Goal: Information Seeking & Learning: Learn about a topic

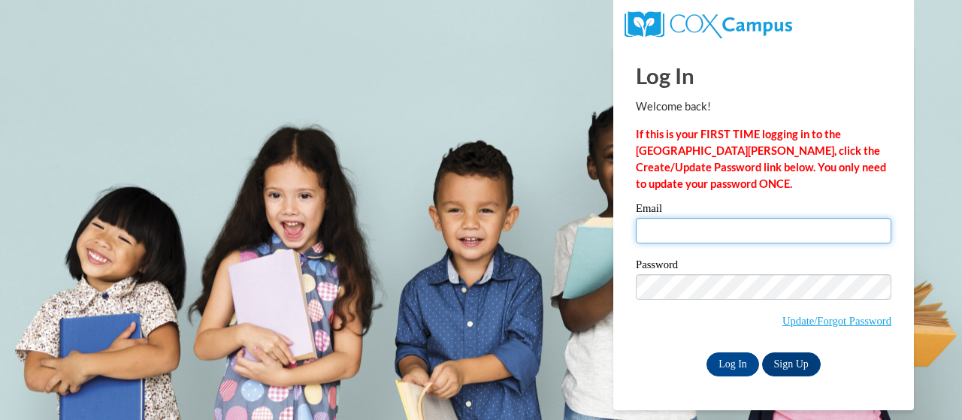
click at [692, 230] on input "Email" at bounding box center [764, 231] width 256 height 26
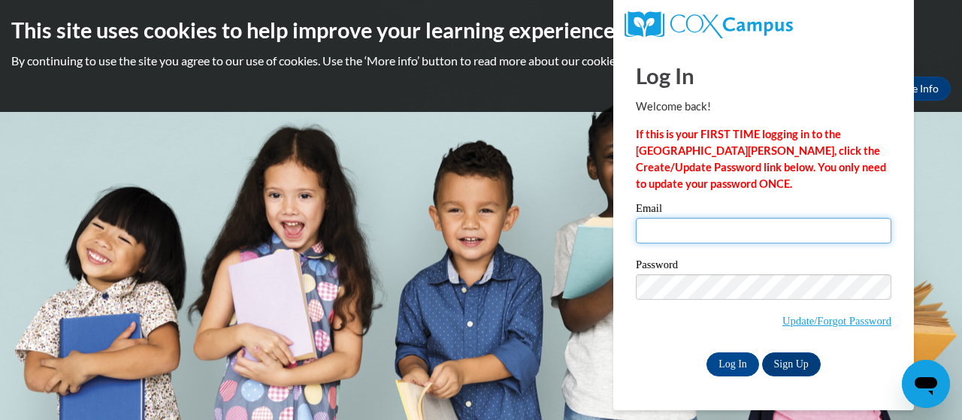
type input "gunter.shannon.r@muscogee.k12.ga.us"
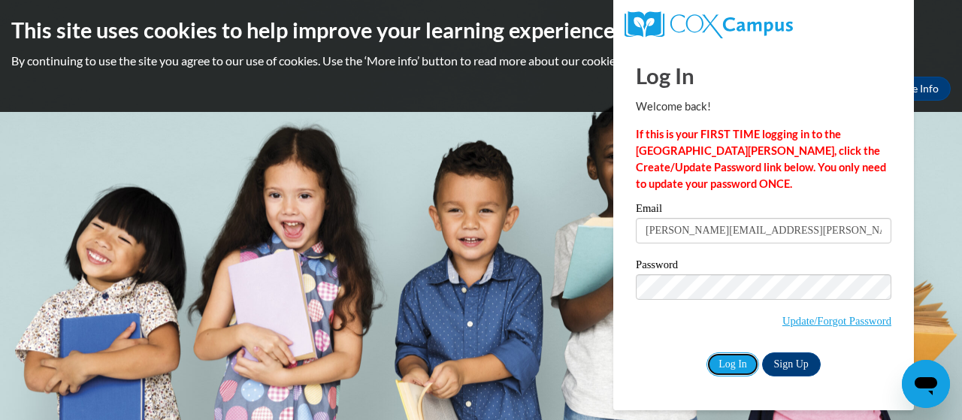
click at [729, 361] on input "Log In" at bounding box center [732, 364] width 53 height 24
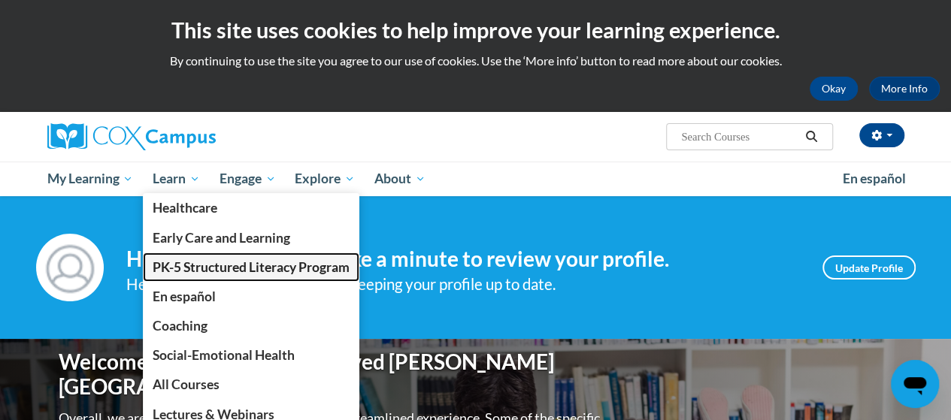
click at [197, 262] on span "PK-5 Structured Literacy Program" at bounding box center [251, 267] width 197 height 16
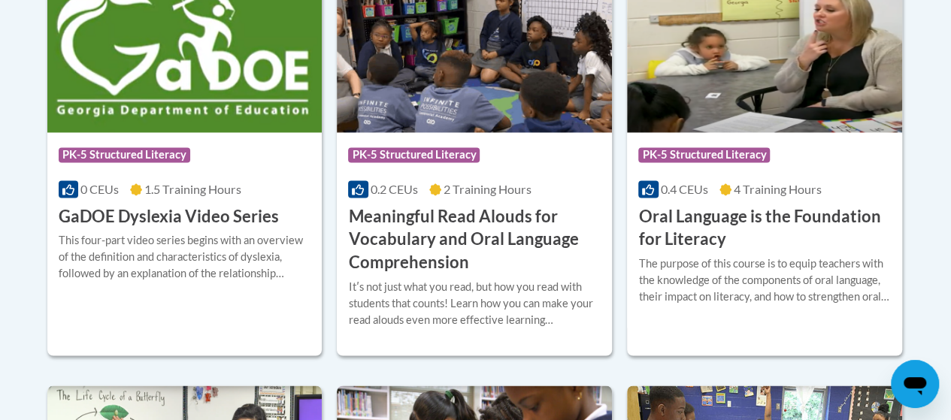
scroll to position [1091, 0]
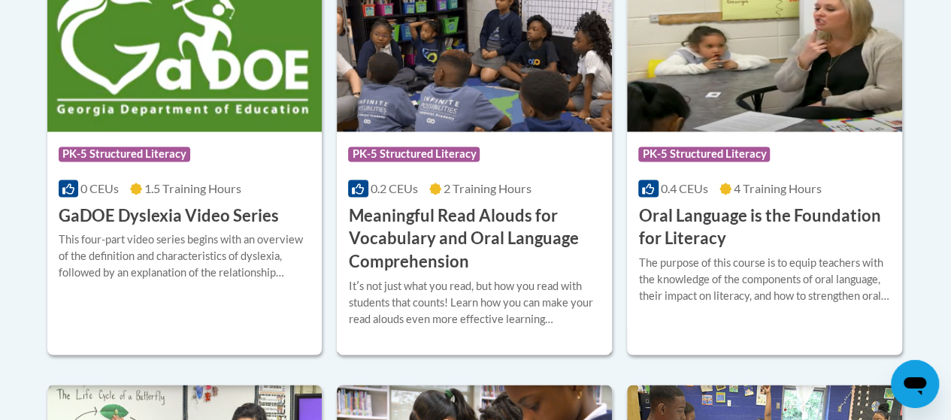
click at [450, 204] on h3 "Meaningful Read Alouds for Vocabulary and Oral Language Comprehension" at bounding box center [474, 238] width 253 height 69
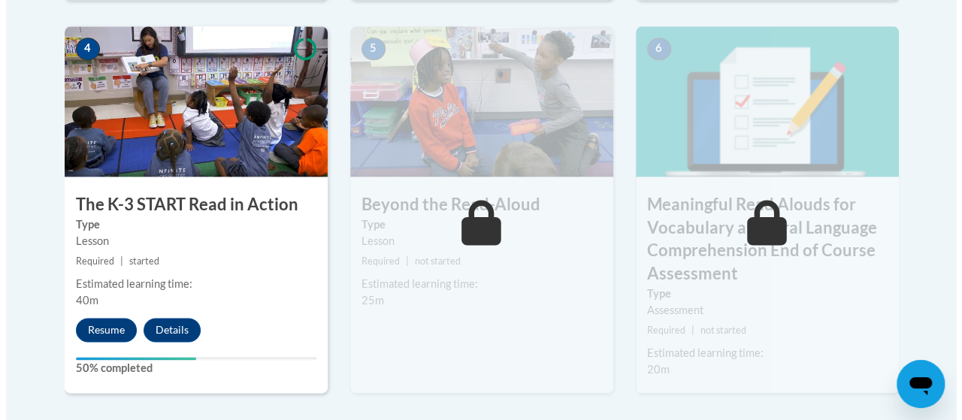
scroll to position [933, 0]
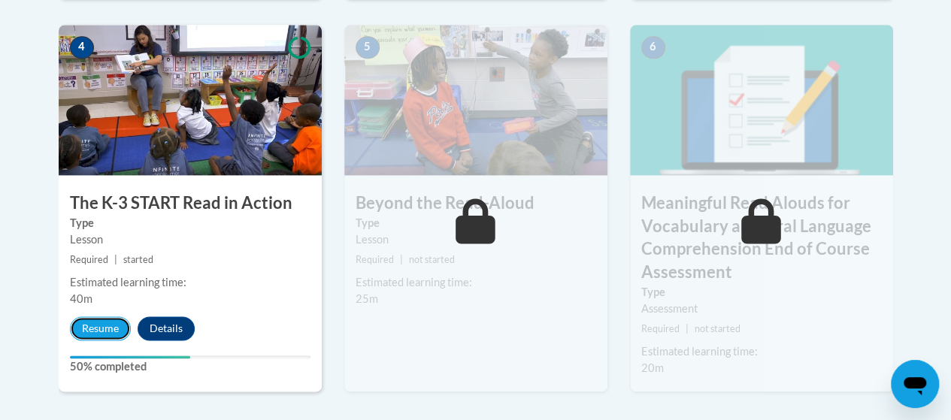
click at [107, 330] on button "Resume" at bounding box center [100, 328] width 61 height 24
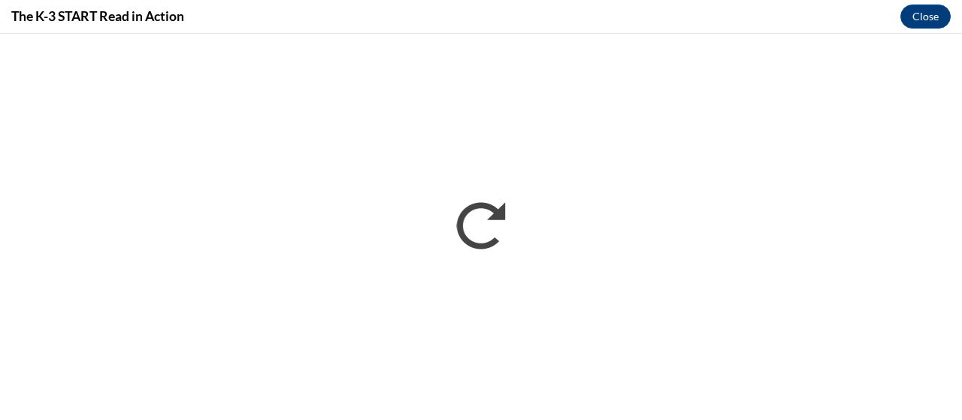
scroll to position [0, 0]
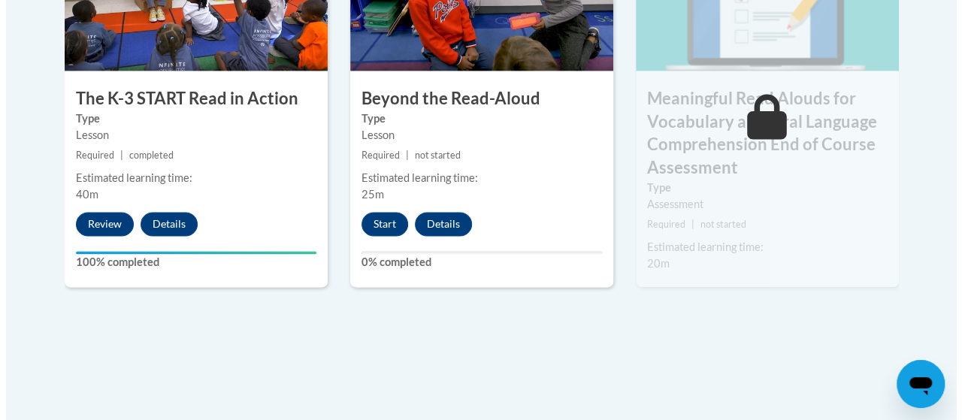
scroll to position [1039, 0]
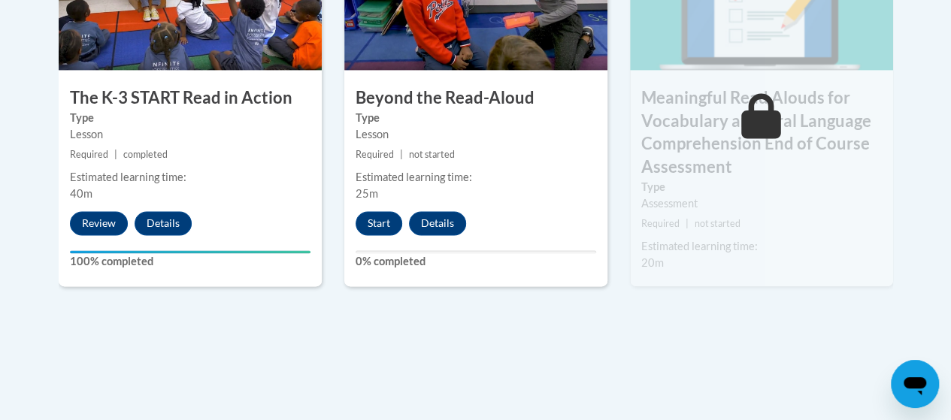
click at [372, 227] on button "Start" at bounding box center [378, 223] width 47 height 24
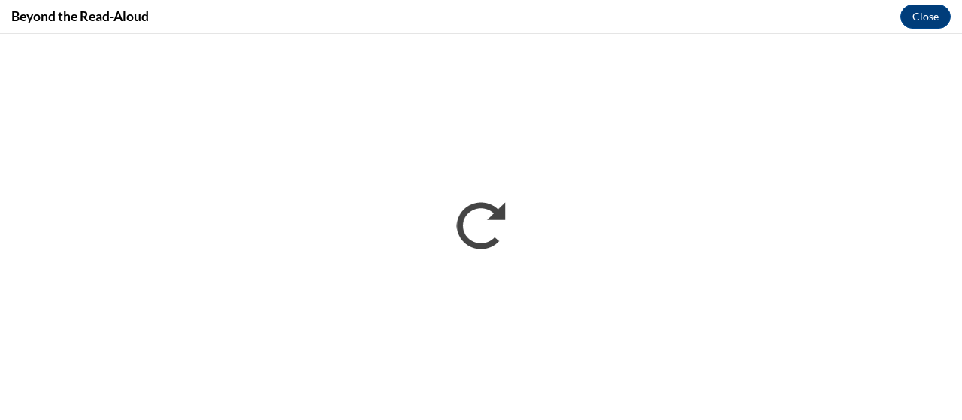
scroll to position [0, 0]
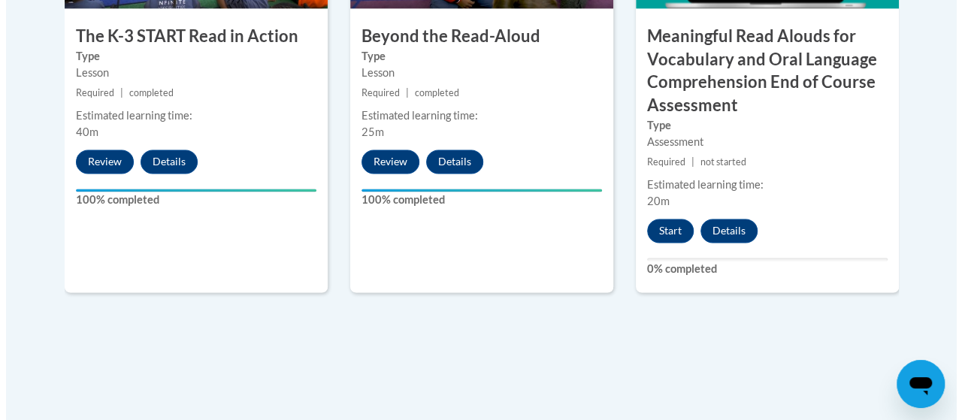
scroll to position [1101, 0]
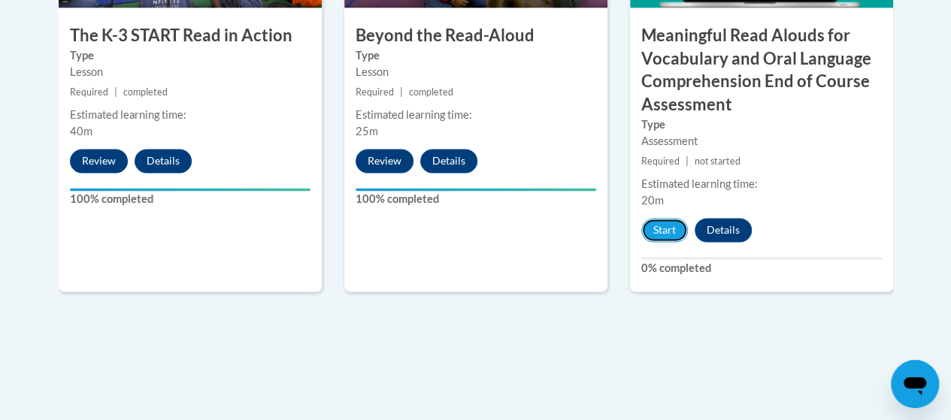
click at [666, 229] on button "Start" at bounding box center [664, 230] width 47 height 24
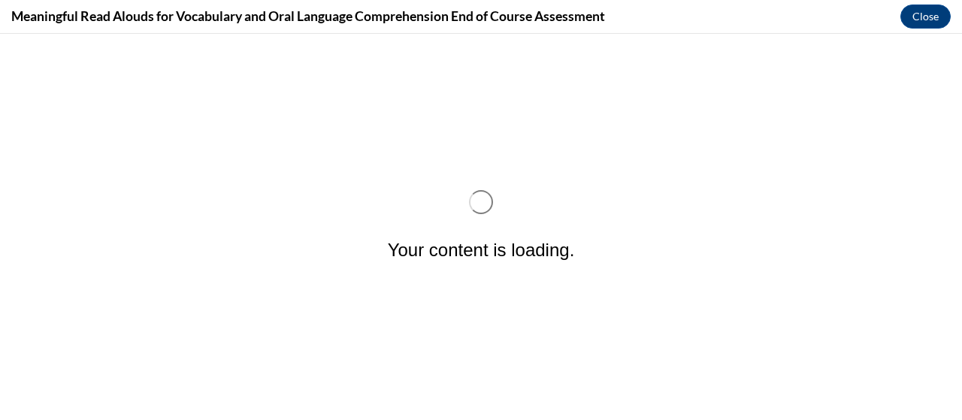
scroll to position [0, 0]
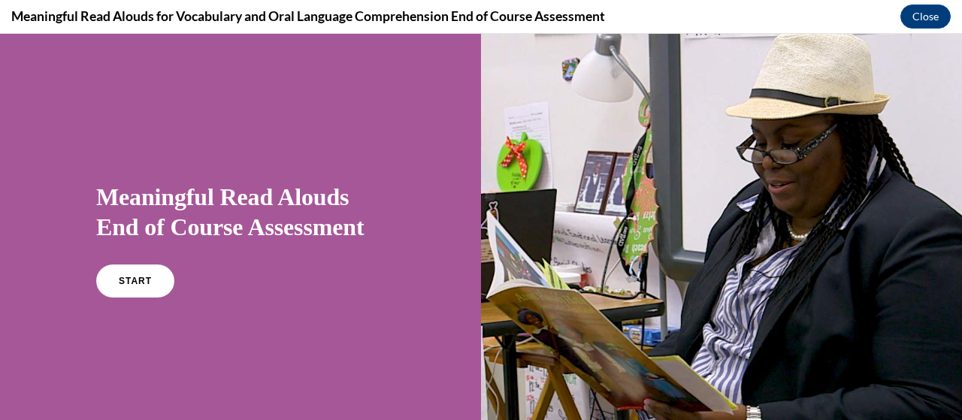
click at [140, 279] on span "START" at bounding box center [135, 281] width 33 height 11
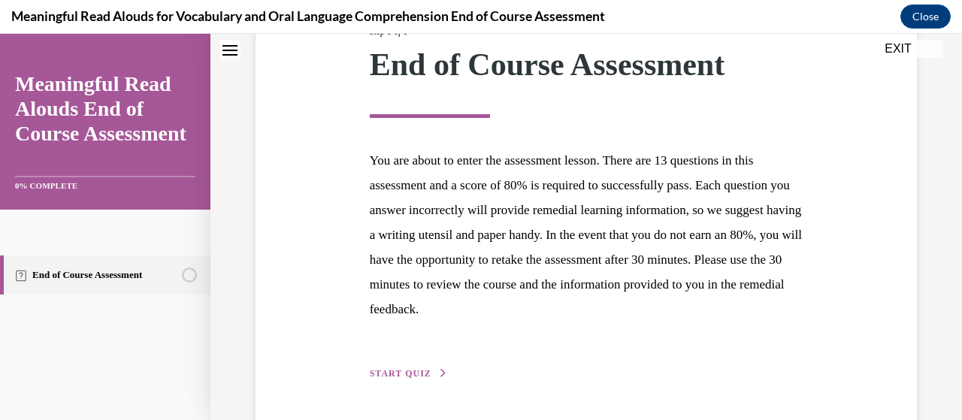
scroll to position [269, 0]
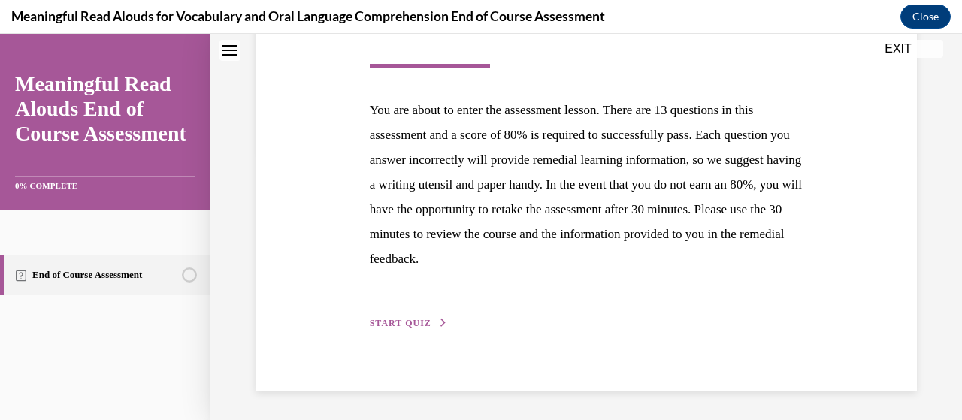
click at [408, 328] on button "START QUIZ" at bounding box center [409, 323] width 78 height 14
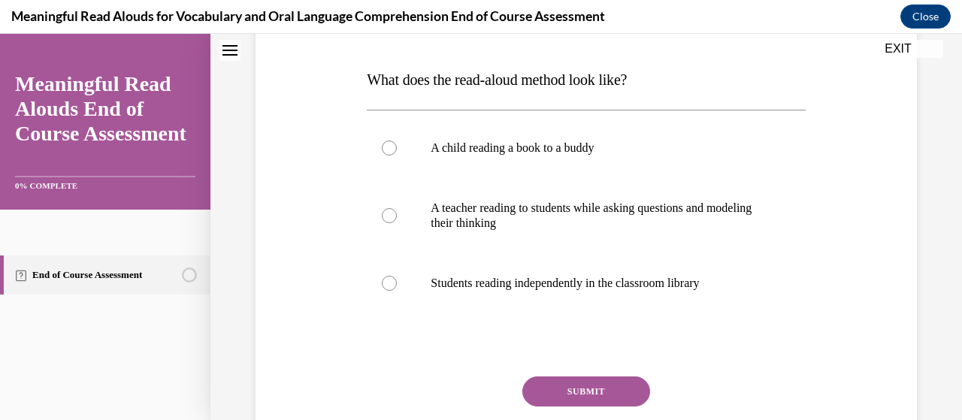
scroll to position [225, 0]
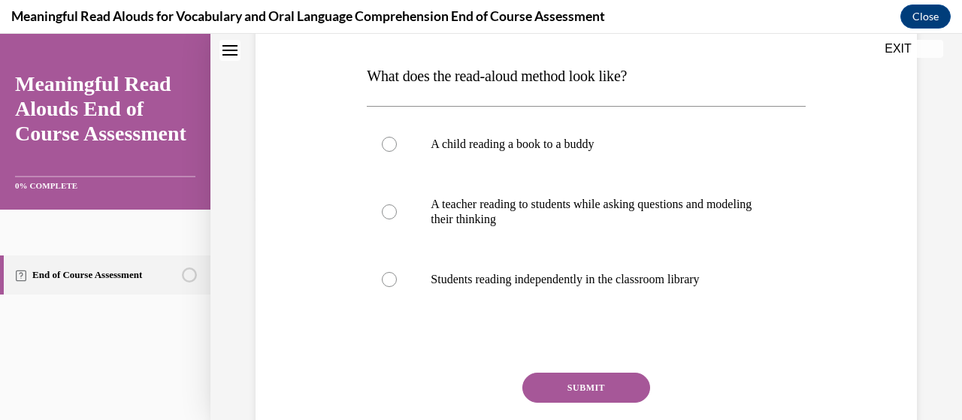
click at [386, 215] on div at bounding box center [389, 211] width 15 height 15
click at [386, 215] on input "A teacher reading to students while asking questions and modeling their thinking" at bounding box center [389, 211] width 15 height 15
radio input "true"
click at [581, 383] on button "SUBMIT" at bounding box center [586, 388] width 128 height 30
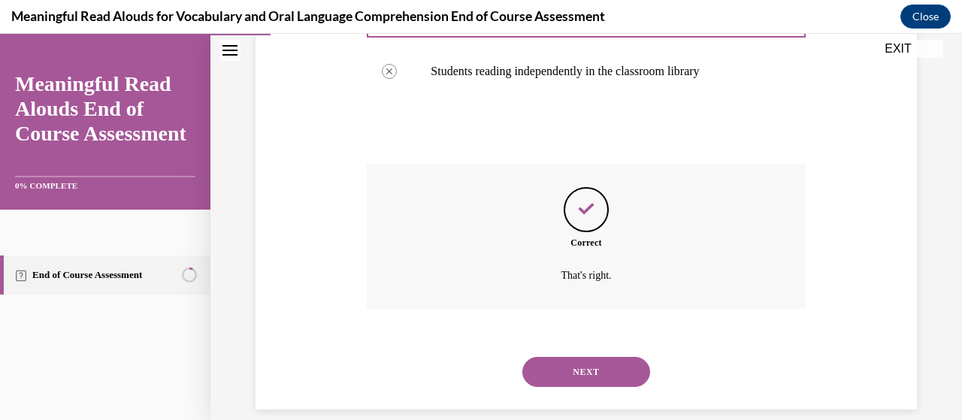
scroll to position [452, 0]
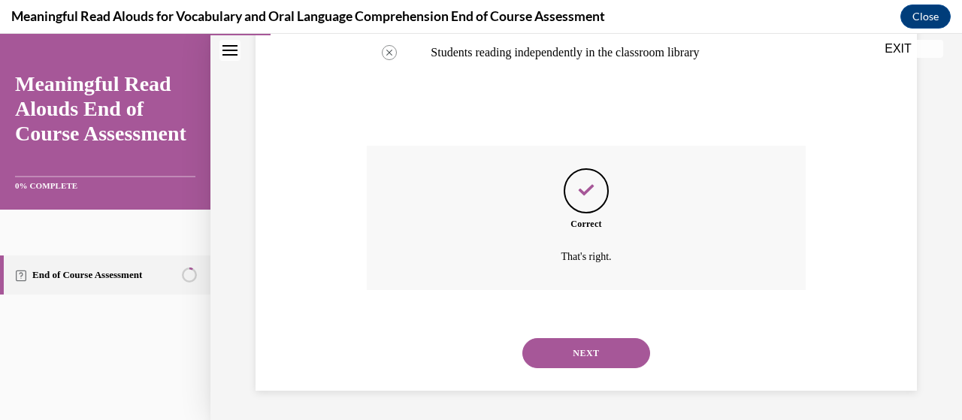
click at [585, 354] on button "NEXT" at bounding box center [586, 353] width 128 height 30
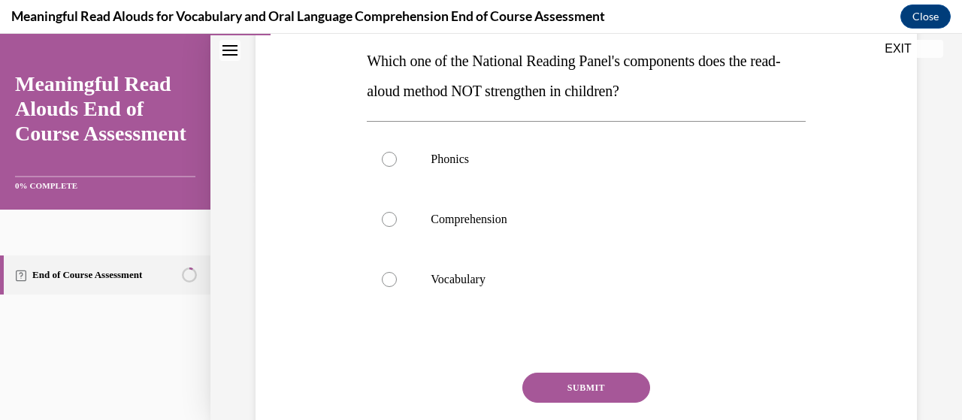
scroll to position [241, 0]
click at [389, 159] on div at bounding box center [389, 158] width 15 height 15
click at [389, 159] on input "Phonics" at bounding box center [389, 158] width 15 height 15
radio input "true"
click at [567, 386] on button "SUBMIT" at bounding box center [586, 387] width 128 height 30
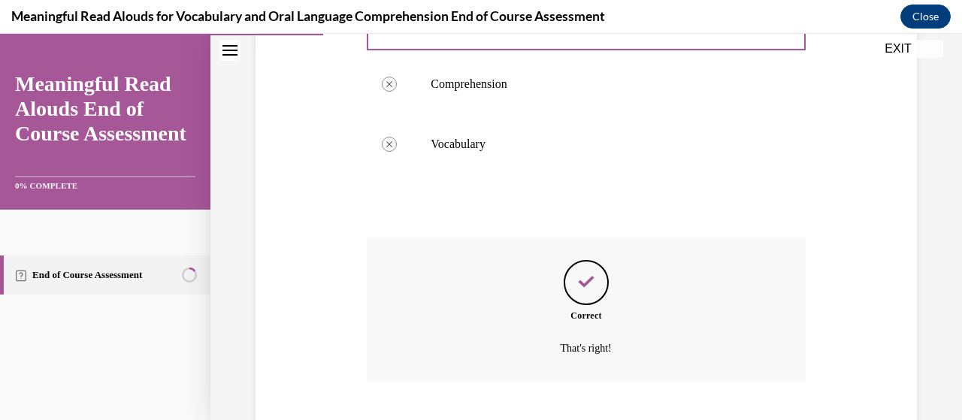
scroll to position [467, 0]
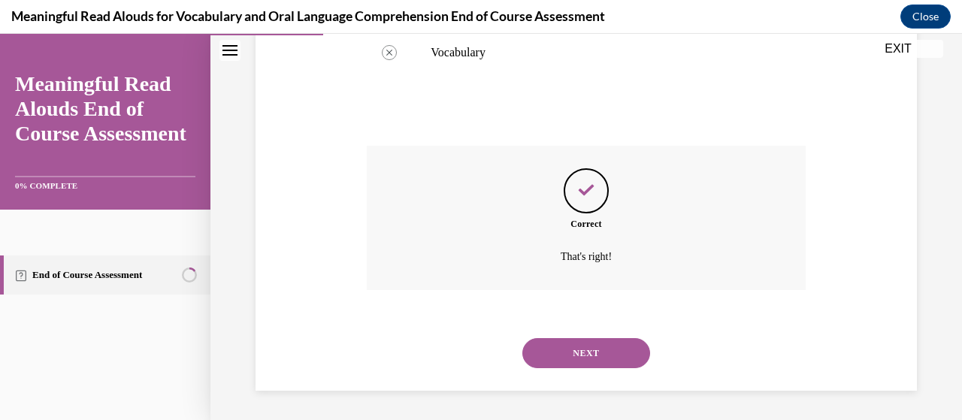
click at [576, 352] on button "NEXT" at bounding box center [586, 353] width 128 height 30
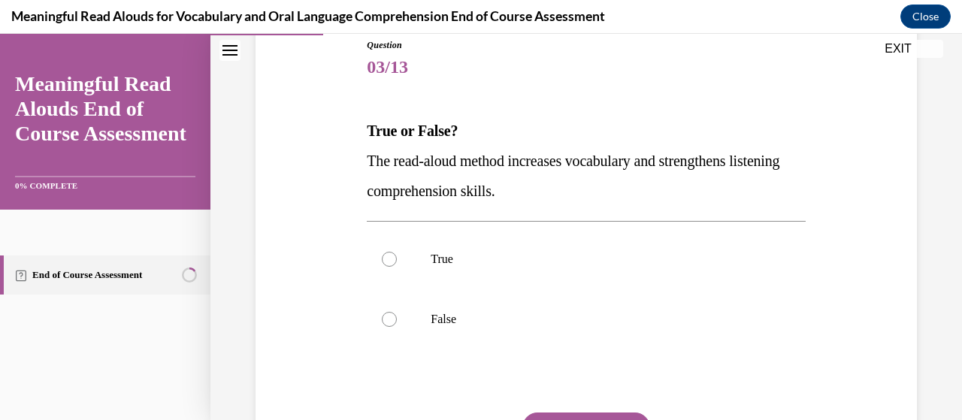
scroll to position [179, 0]
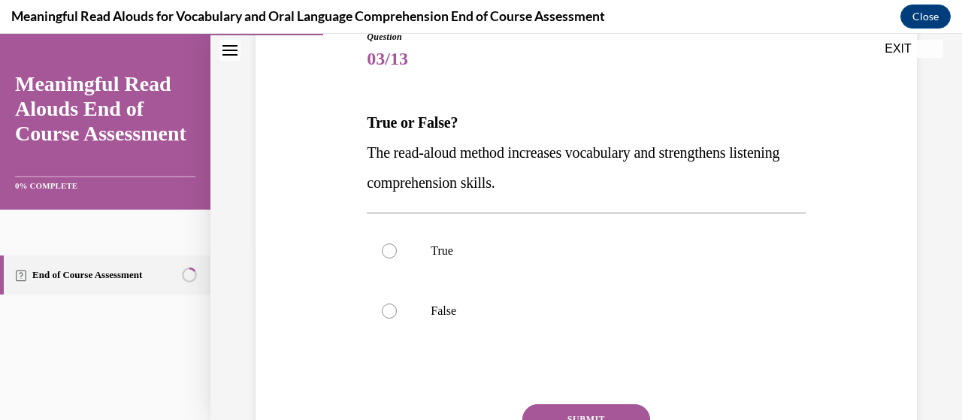
click at [395, 253] on label "True" at bounding box center [586, 251] width 438 height 60
click at [395, 253] on input "True" at bounding box center [389, 250] width 15 height 15
radio input "true"
click at [608, 409] on button "SUBMIT" at bounding box center [586, 419] width 128 height 30
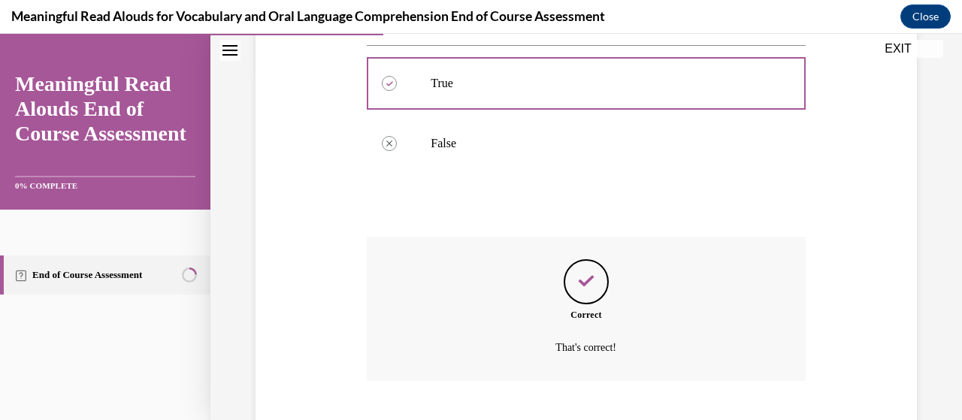
scroll to position [437, 0]
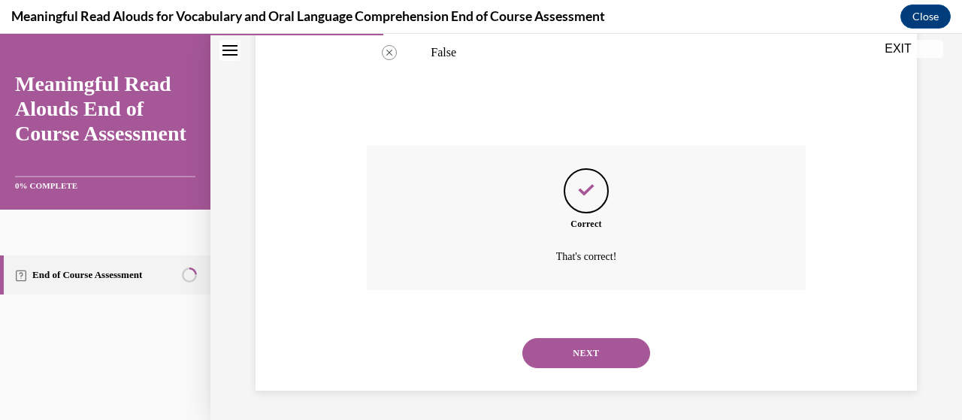
click at [593, 350] on button "NEXT" at bounding box center [586, 353] width 128 height 30
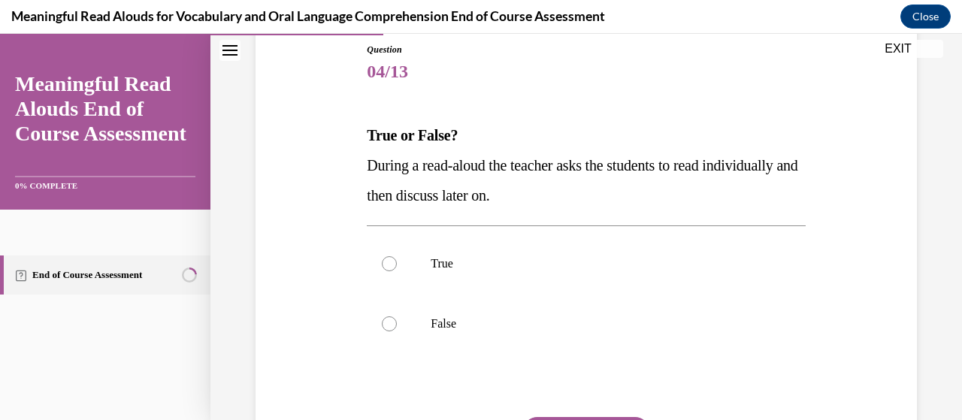
scroll to position [174, 0]
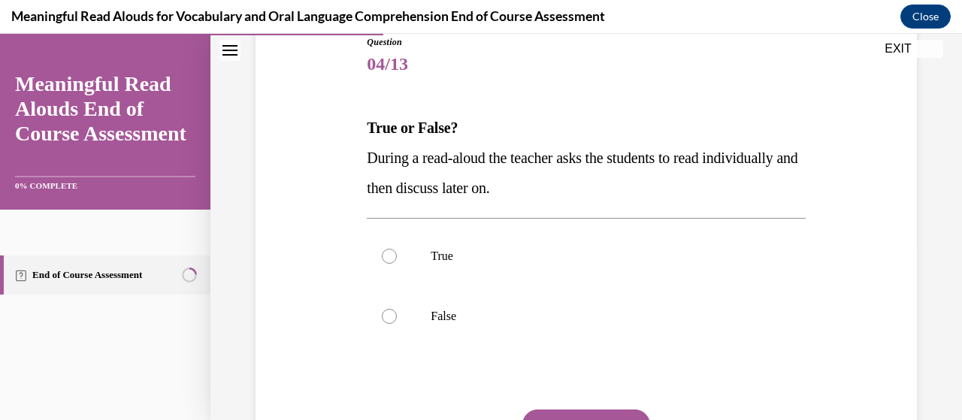
click at [385, 318] on div at bounding box center [389, 316] width 15 height 15
click at [385, 318] on input "False" at bounding box center [389, 316] width 15 height 15
radio input "true"
click at [549, 414] on button "SUBMIT" at bounding box center [586, 425] width 128 height 30
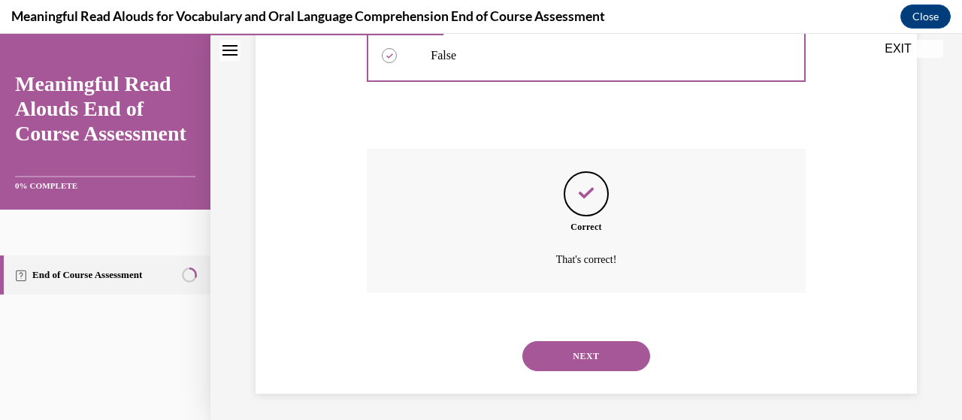
scroll to position [437, 0]
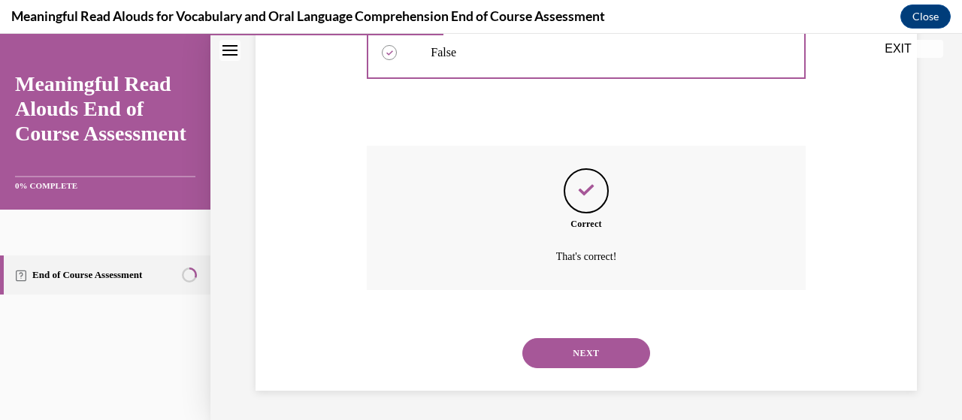
click at [570, 354] on button "NEXT" at bounding box center [586, 353] width 128 height 30
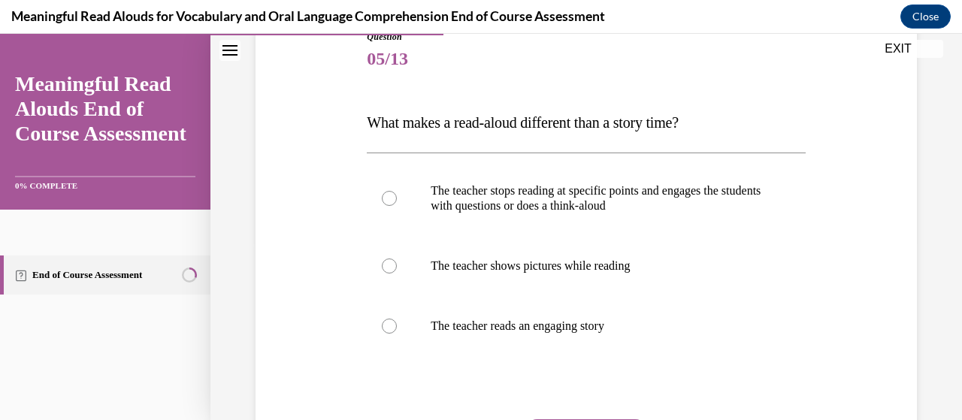
scroll to position [180, 0]
click at [386, 194] on div at bounding box center [389, 196] width 15 height 15
click at [386, 194] on input "The teacher stops reading at specific points and engages the students with ques…" at bounding box center [389, 196] width 15 height 15
radio input "true"
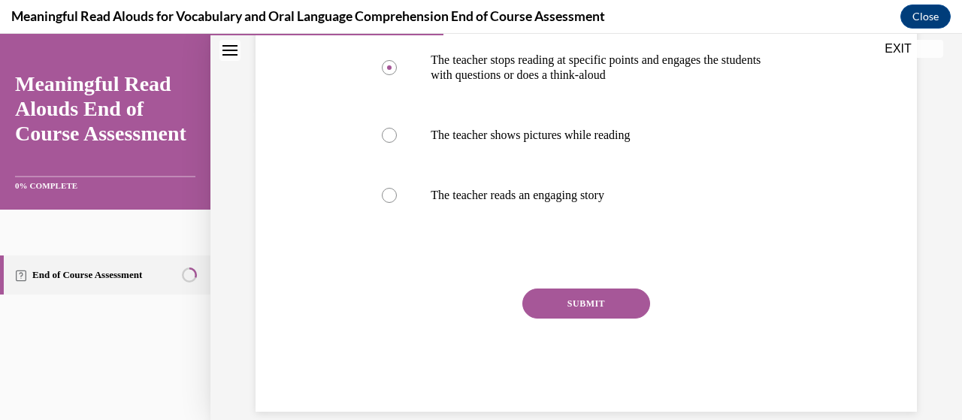
click at [558, 299] on button "SUBMIT" at bounding box center [586, 304] width 128 height 30
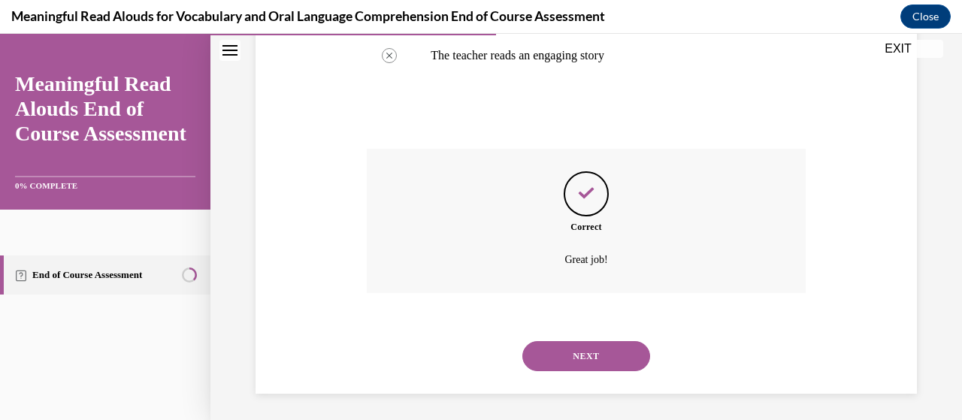
scroll to position [452, 0]
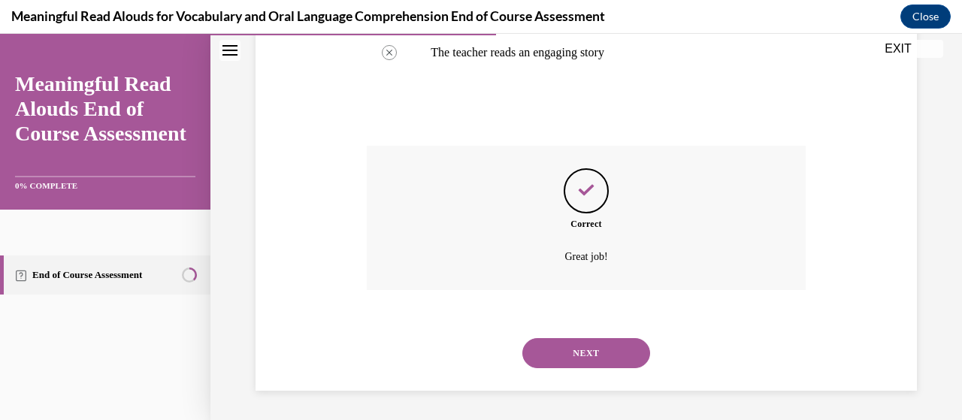
click at [576, 356] on button "NEXT" at bounding box center [586, 353] width 128 height 30
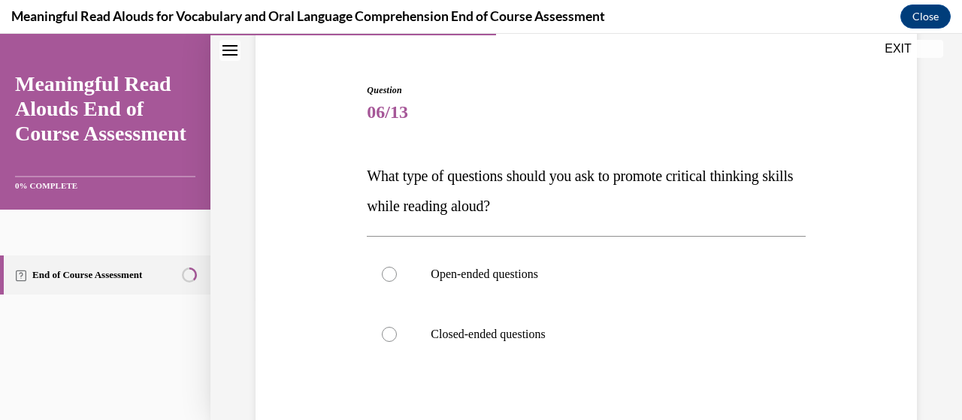
scroll to position [129, 0]
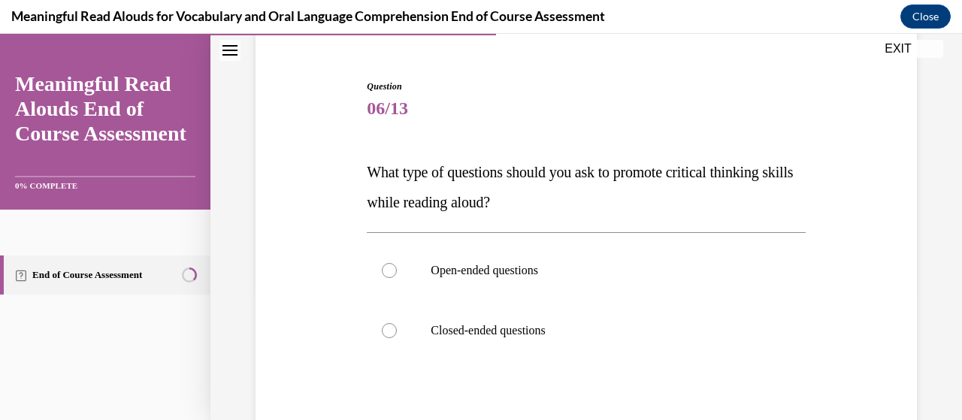
click at [386, 272] on div at bounding box center [389, 270] width 15 height 15
click at [386, 272] on input "Open-ended questions" at bounding box center [389, 270] width 15 height 15
radio input "true"
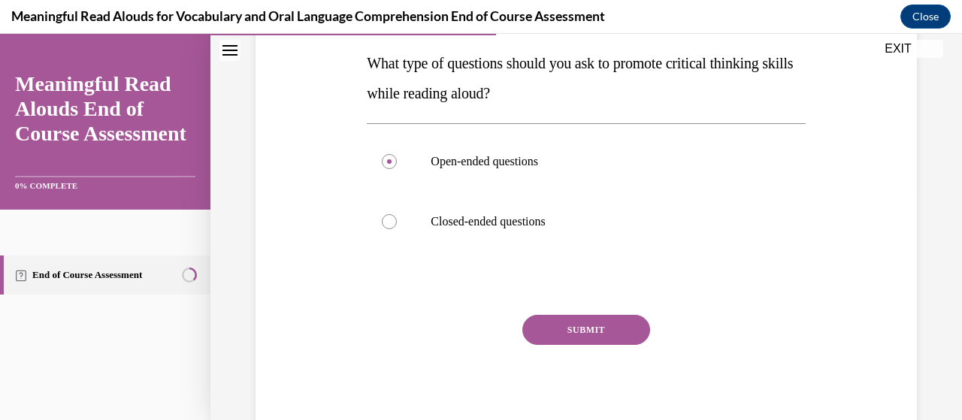
scroll to position [286, 0]
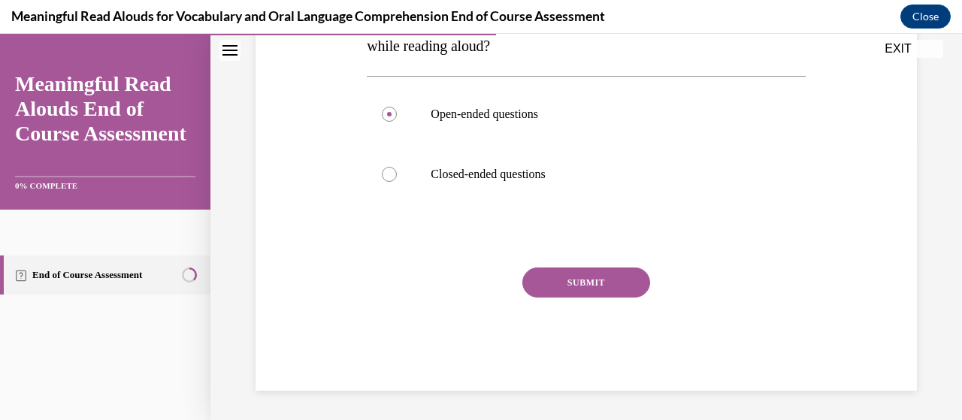
click at [576, 285] on button "SUBMIT" at bounding box center [586, 283] width 128 height 30
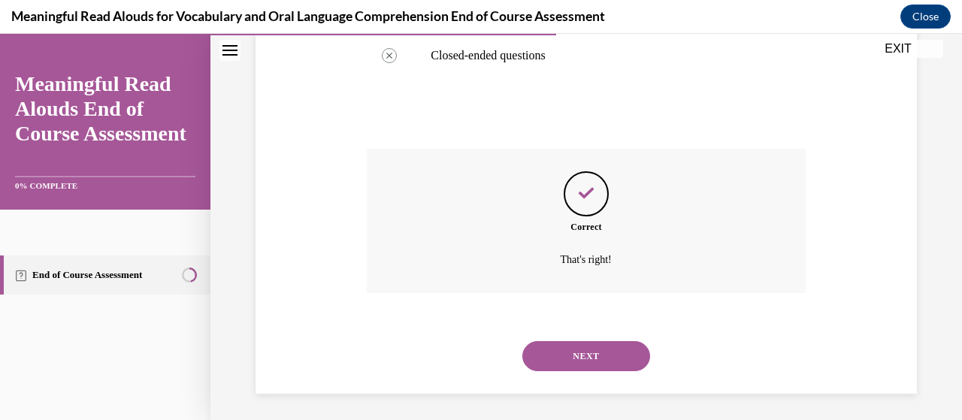
scroll to position [407, 0]
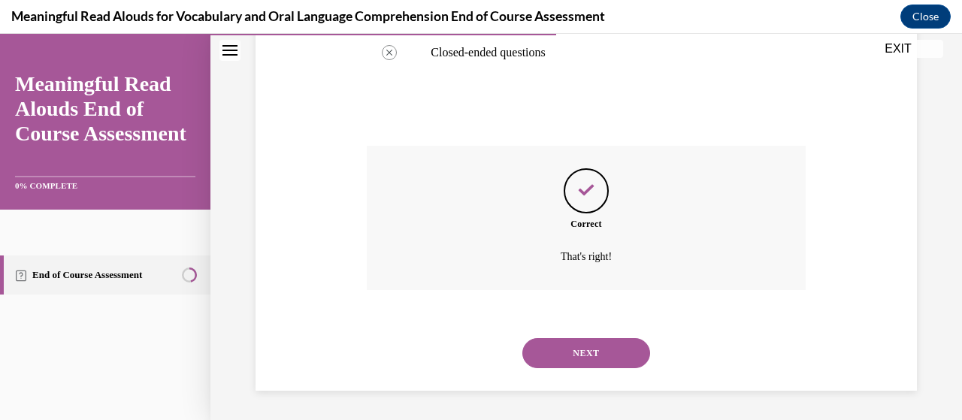
click at [576, 361] on button "NEXT" at bounding box center [586, 353] width 128 height 30
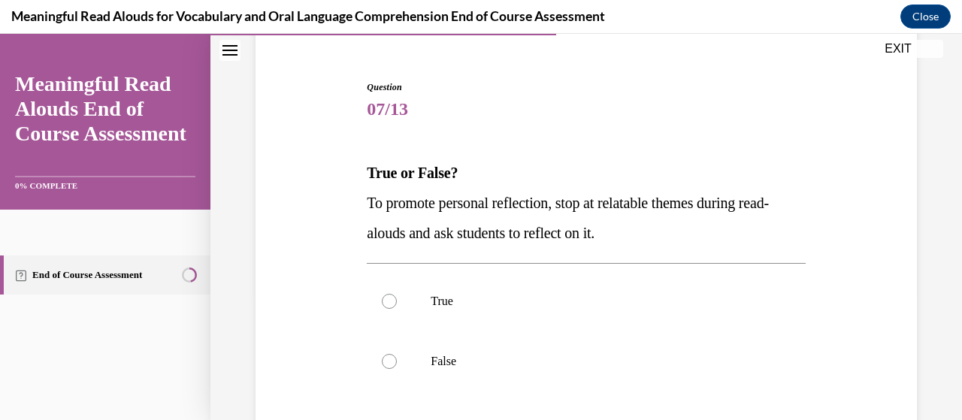
scroll to position [129, 0]
click at [383, 296] on div at bounding box center [389, 300] width 15 height 15
click at [383, 296] on input "True" at bounding box center [389, 300] width 15 height 15
radio input "true"
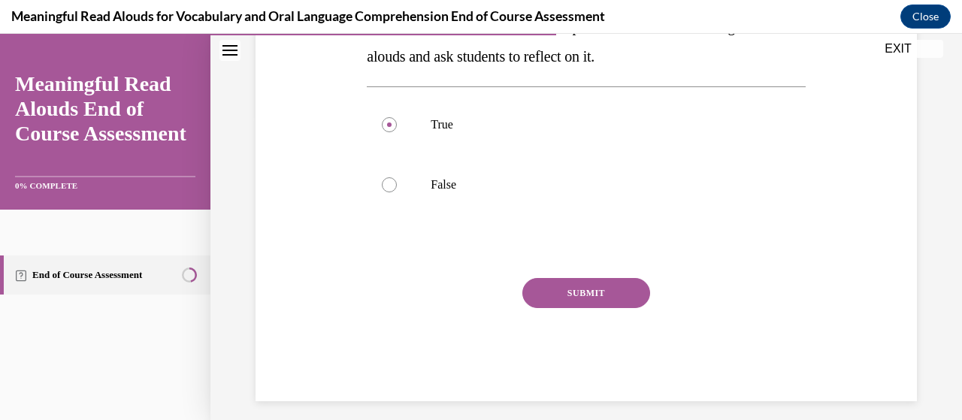
click at [585, 295] on button "SUBMIT" at bounding box center [586, 293] width 128 height 30
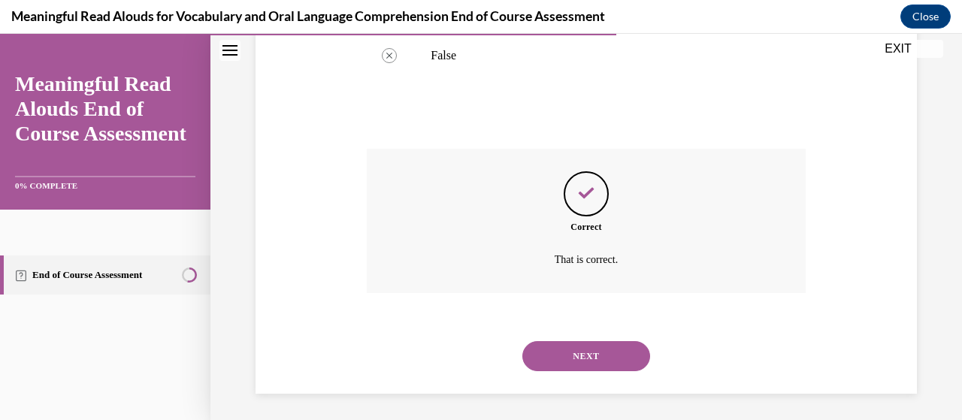
scroll to position [437, 0]
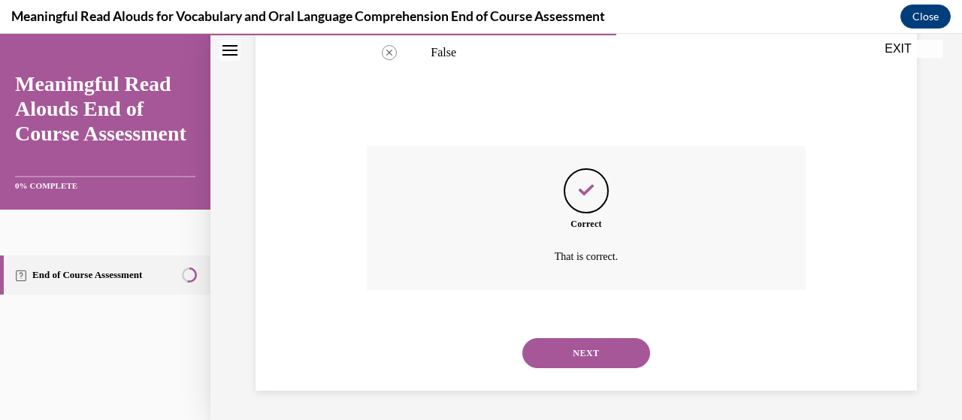
click at [560, 356] on button "NEXT" at bounding box center [586, 353] width 128 height 30
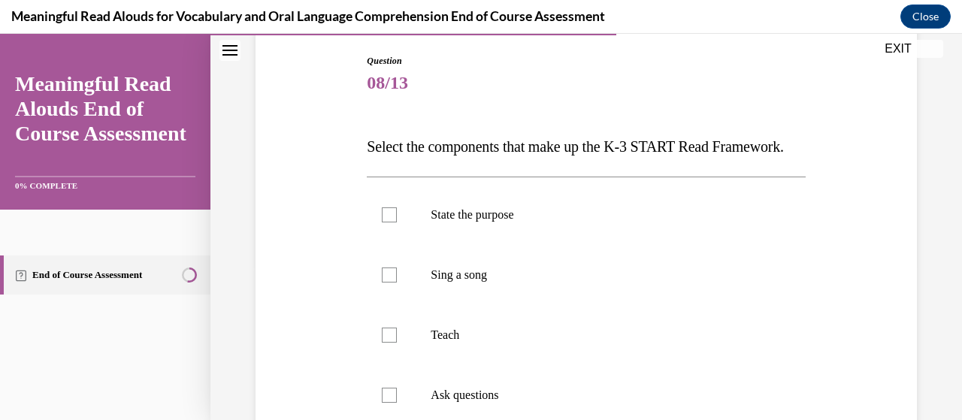
scroll to position [157, 0]
click at [389, 220] on div at bounding box center [389, 212] width 15 height 15
click at [389, 220] on input "State the purpose" at bounding box center [389, 212] width 15 height 15
checkbox input "true"
click at [386, 340] on div at bounding box center [389, 332] width 15 height 15
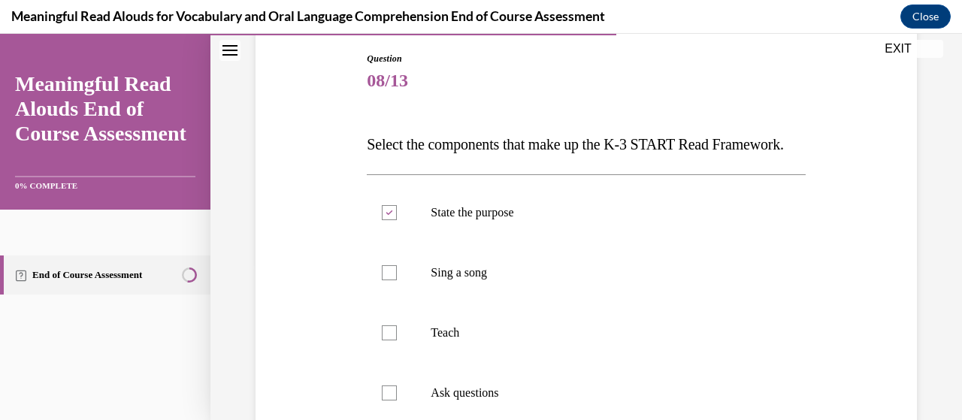
click at [386, 340] on input "Teach" at bounding box center [389, 332] width 15 height 15
checkbox input "true"
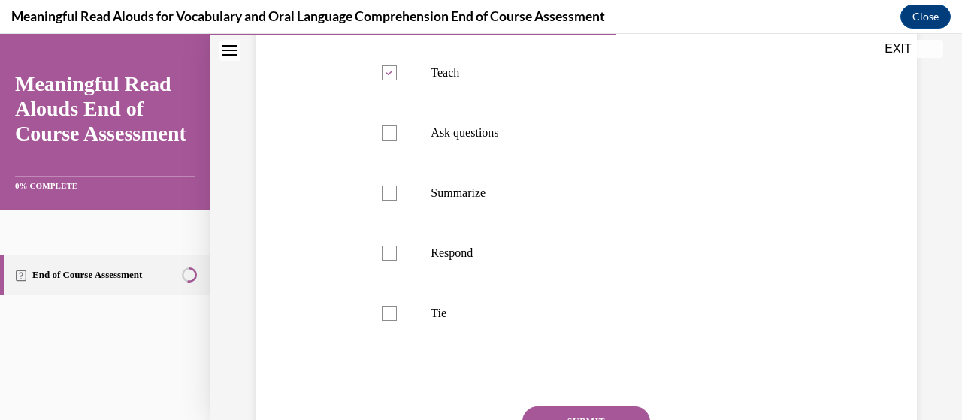
scroll to position [416, 0]
click at [385, 142] on div at bounding box center [389, 134] width 15 height 15
click at [385, 142] on input "Ask questions" at bounding box center [389, 134] width 15 height 15
checkbox input "true"
click at [391, 262] on div at bounding box center [389, 254] width 15 height 15
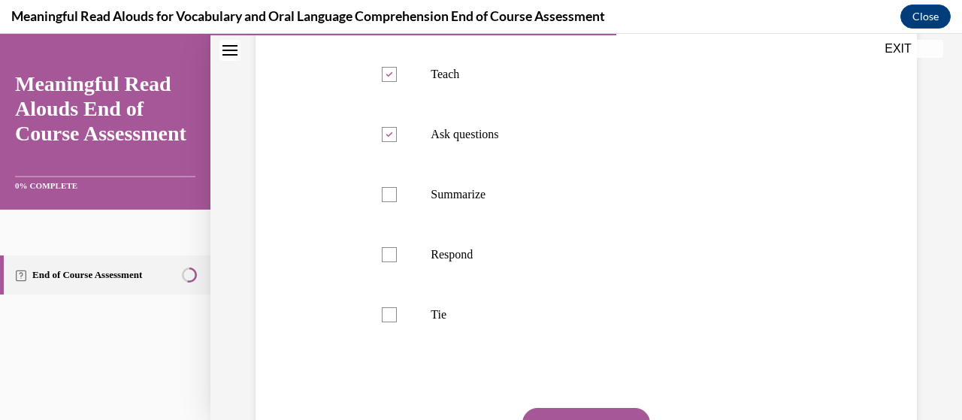
click at [391, 262] on input "Respond" at bounding box center [389, 254] width 15 height 15
checkbox input "true"
click at [388, 322] on div at bounding box center [389, 314] width 15 height 15
click at [388, 322] on input "Tie" at bounding box center [389, 314] width 15 height 15
checkbox input "true"
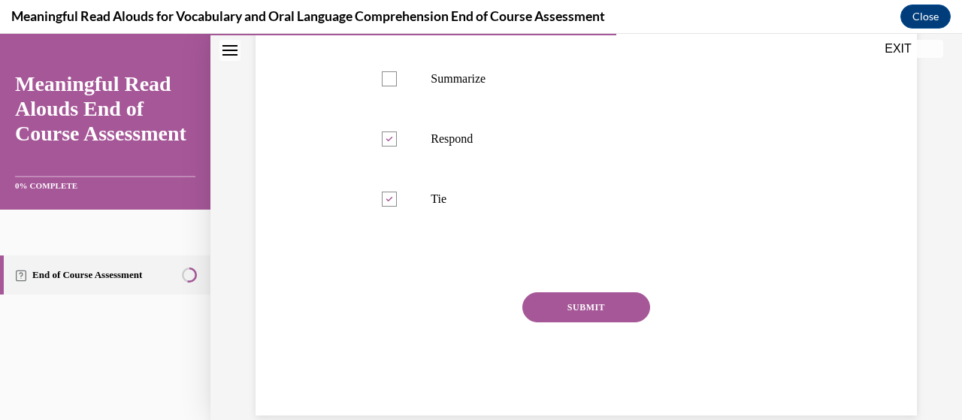
scroll to position [540, 0]
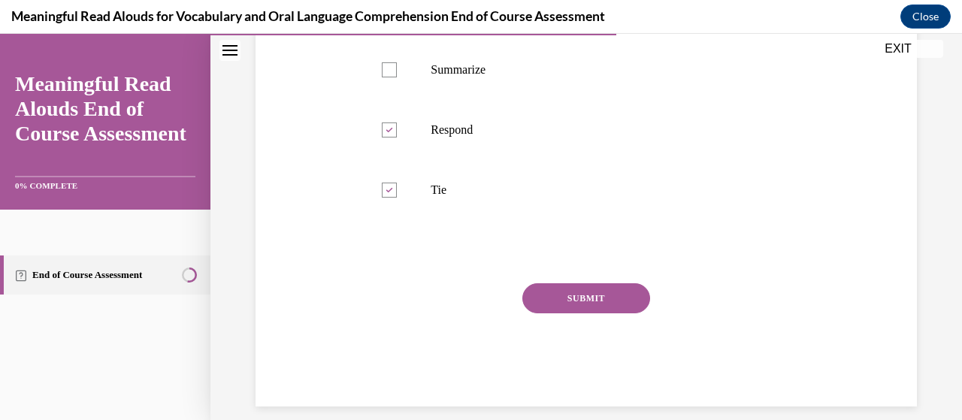
click at [577, 313] on button "SUBMIT" at bounding box center [586, 298] width 128 height 30
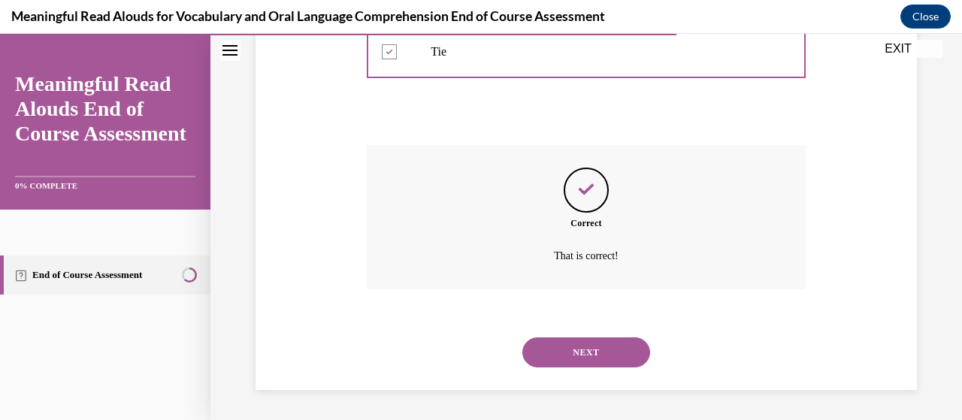
scroll to position [708, 0]
click at [574, 355] on button "NEXT" at bounding box center [586, 352] width 128 height 30
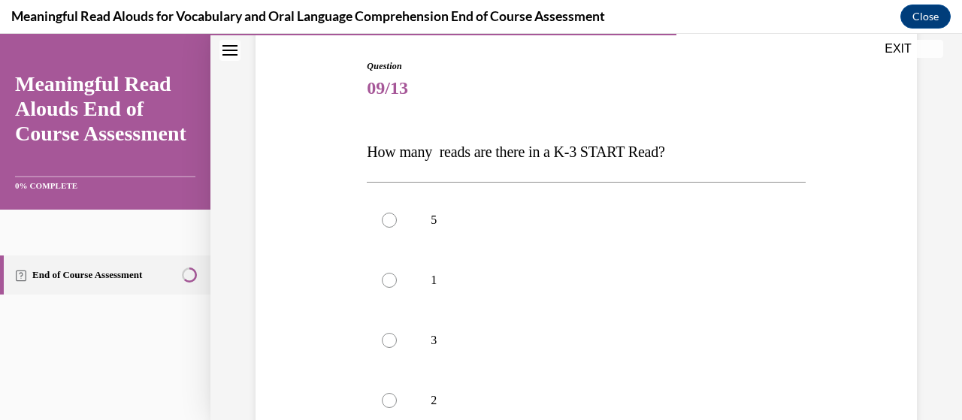
scroll to position [147, 0]
click at [387, 340] on div at bounding box center [389, 342] width 15 height 15
click at [387, 340] on input "3" at bounding box center [389, 342] width 15 height 15
radio input "true"
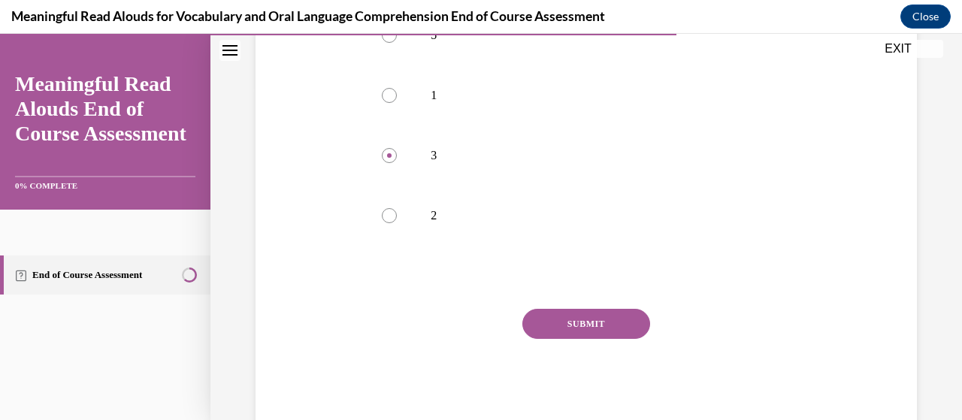
click at [571, 322] on button "SUBMIT" at bounding box center [586, 324] width 128 height 30
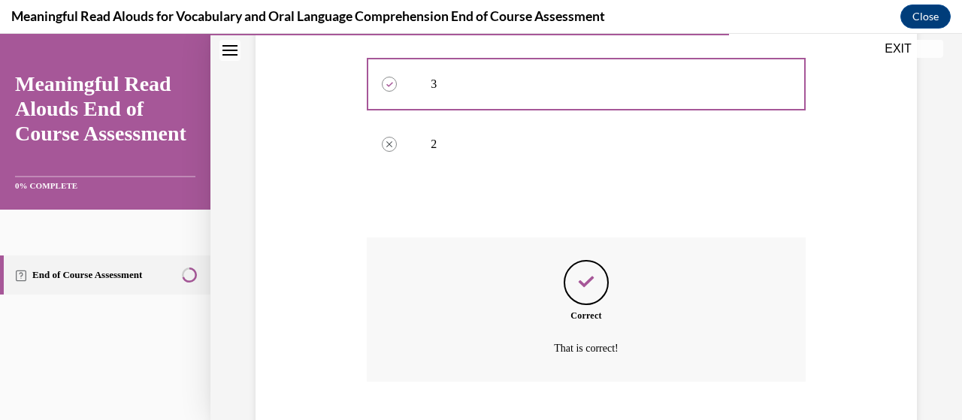
scroll to position [498, 0]
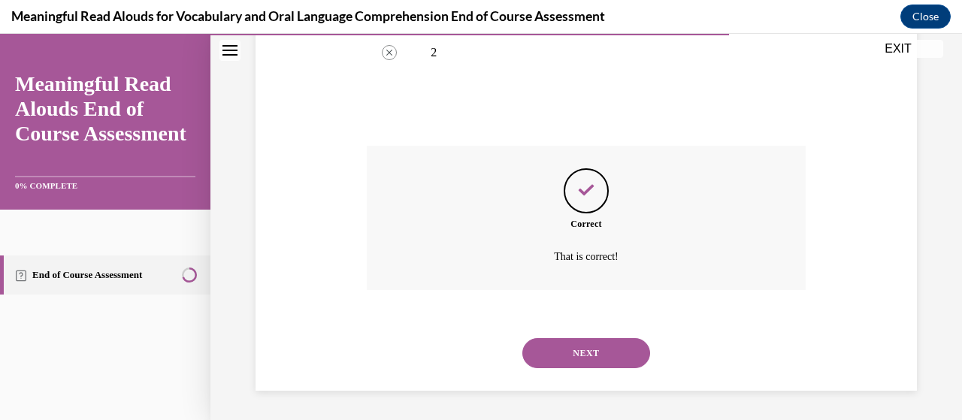
click at [568, 355] on button "NEXT" at bounding box center [586, 353] width 128 height 30
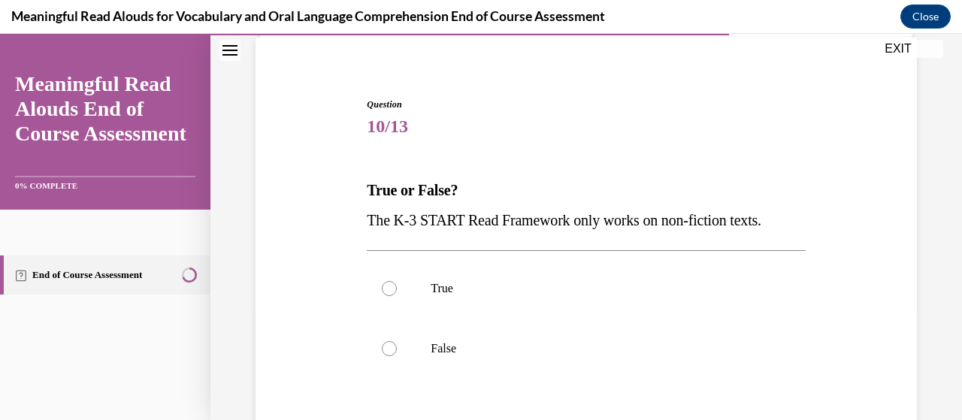
scroll to position [110, 0]
click at [390, 352] on div at bounding box center [389, 350] width 15 height 15
click at [390, 352] on input "False" at bounding box center [389, 350] width 15 height 15
radio input "true"
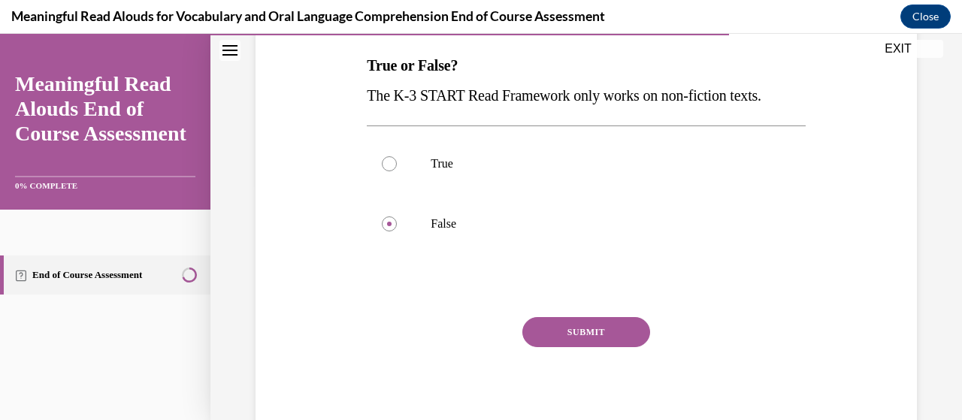
scroll to position [250, 0]
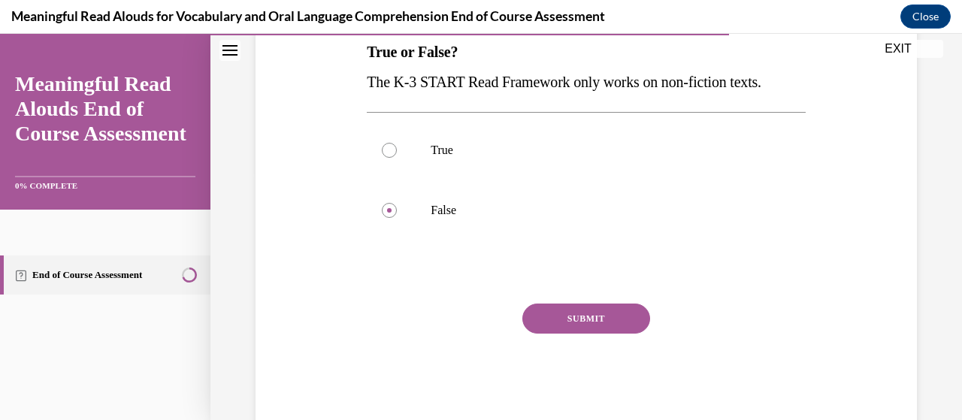
click at [592, 322] on button "SUBMIT" at bounding box center [586, 319] width 128 height 30
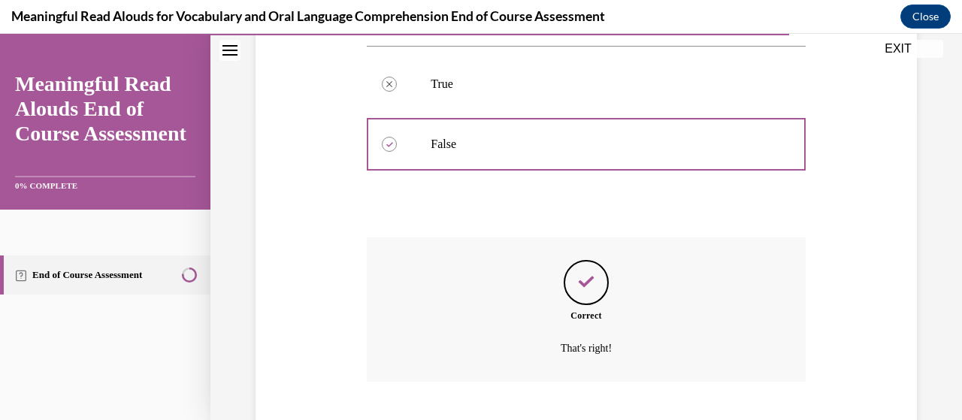
scroll to position [407, 0]
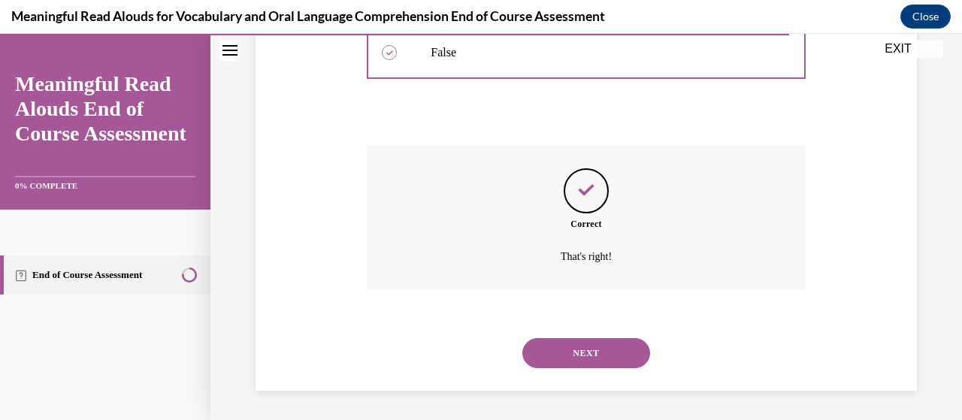
click at [589, 349] on button "NEXT" at bounding box center [586, 353] width 128 height 30
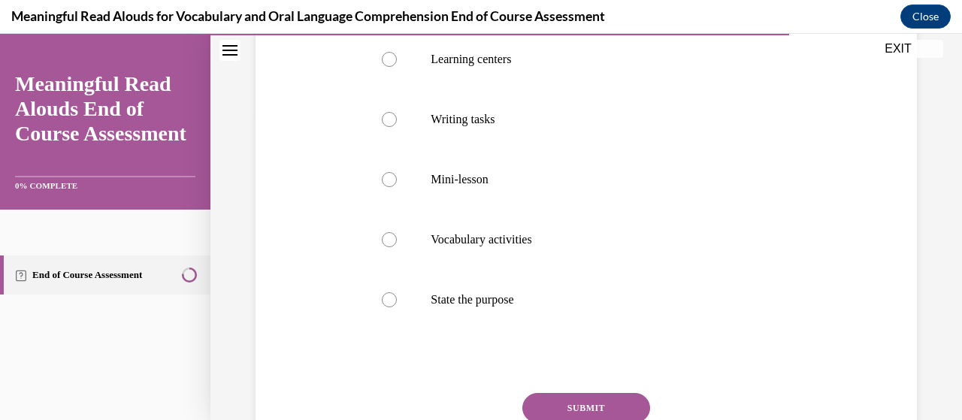
scroll to position [310, 0]
click at [391, 298] on div at bounding box center [389, 299] width 15 height 15
click at [391, 298] on input "State the purpose" at bounding box center [389, 299] width 15 height 15
radio input "true"
click at [580, 409] on button "SUBMIT" at bounding box center [586, 408] width 128 height 30
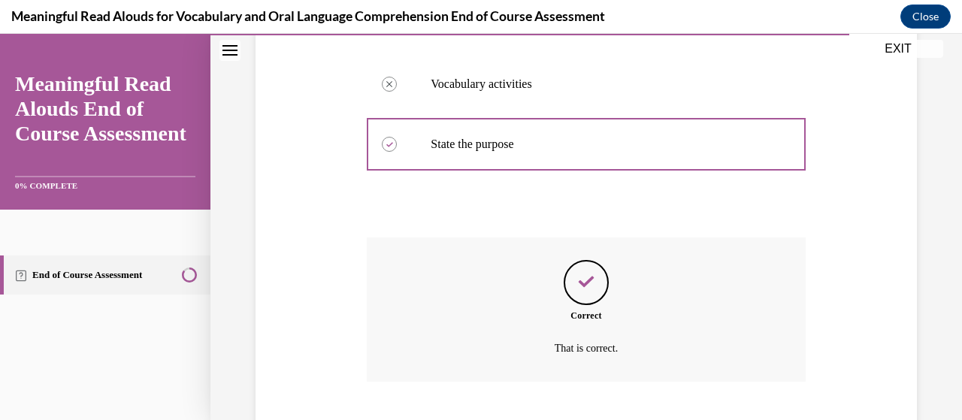
scroll to position [558, 0]
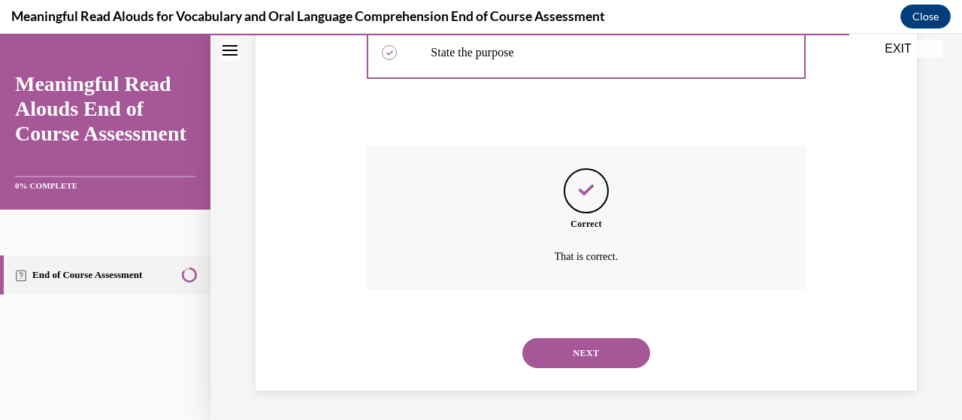
click at [573, 349] on button "NEXT" at bounding box center [586, 353] width 128 height 30
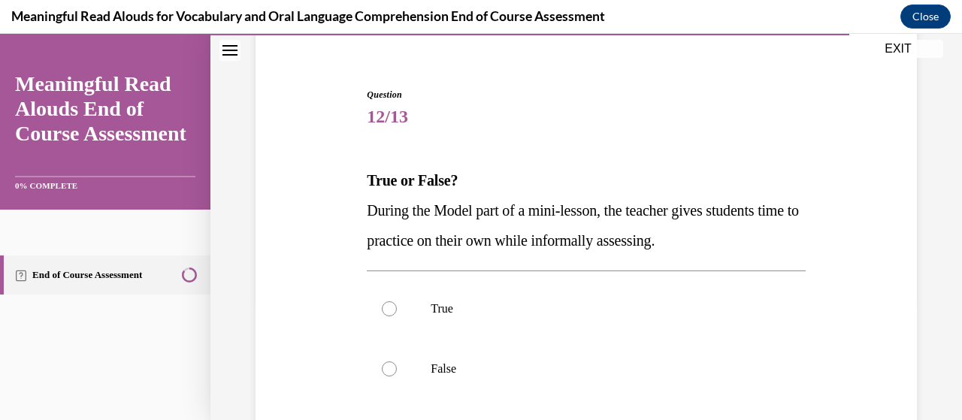
scroll to position [122, 0]
click at [387, 367] on div at bounding box center [389, 368] width 15 height 15
click at [387, 367] on input "False" at bounding box center [389, 368] width 15 height 15
radio input "true"
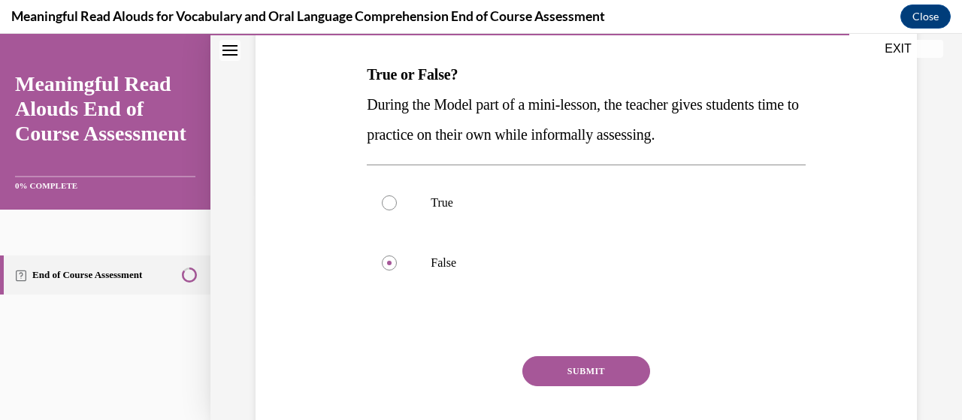
scroll to position [240, 0]
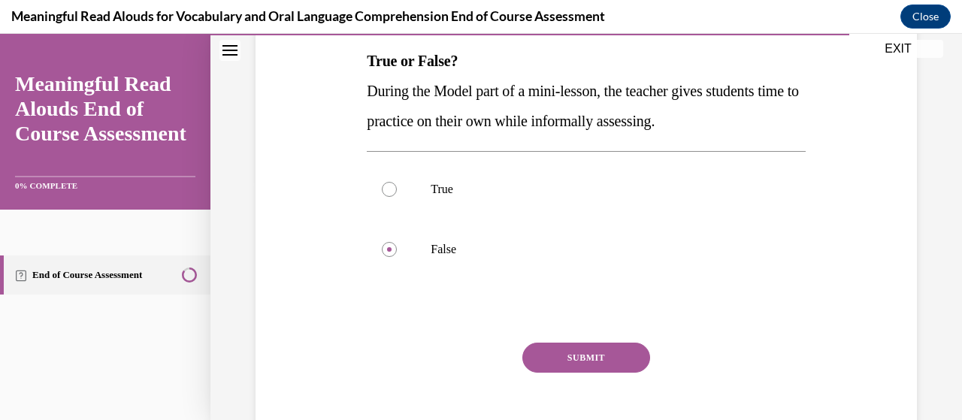
click at [570, 356] on button "SUBMIT" at bounding box center [586, 358] width 128 height 30
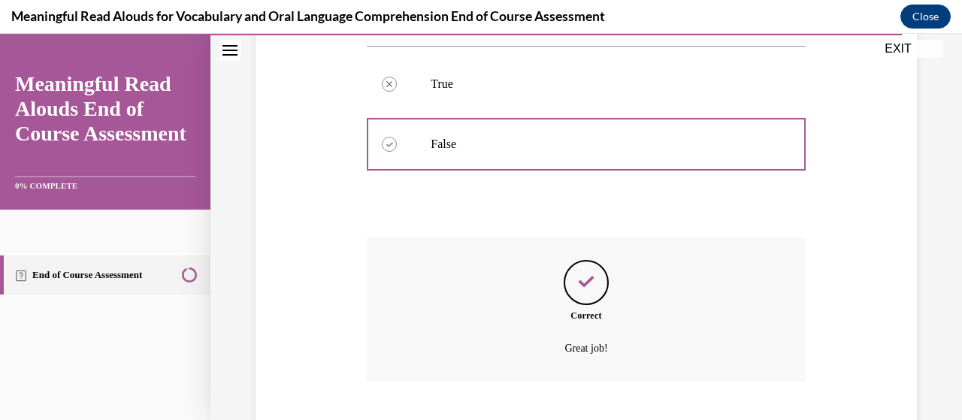
scroll to position [437, 0]
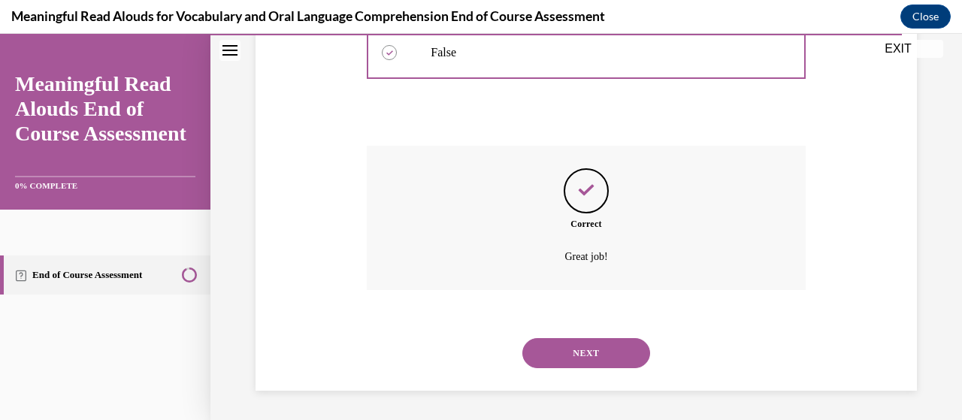
click at [570, 354] on button "NEXT" at bounding box center [586, 353] width 128 height 30
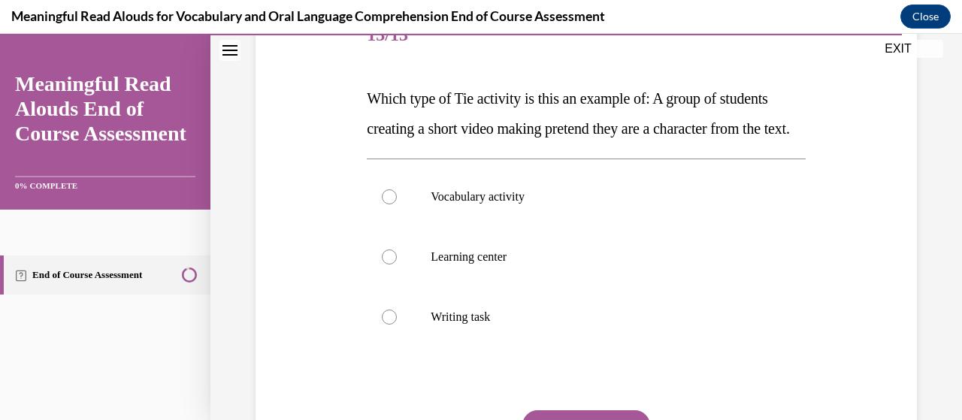
scroll to position [199, 0]
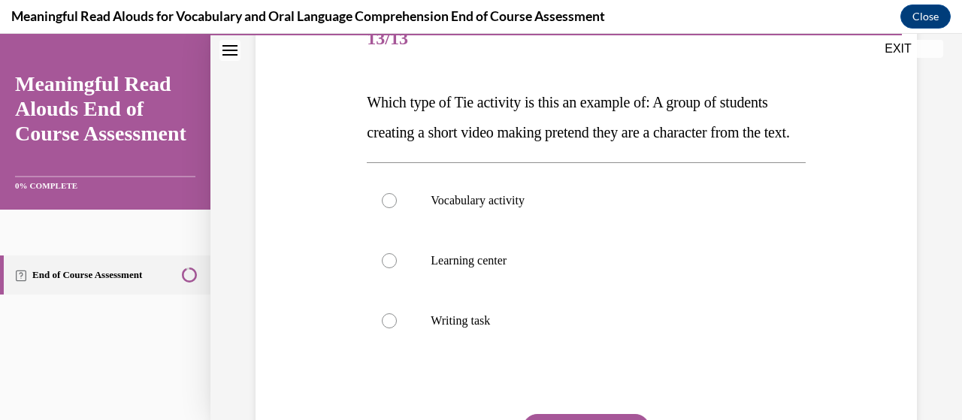
click at [387, 268] on div at bounding box center [389, 260] width 15 height 15
click at [387, 268] on input "Learning center" at bounding box center [389, 260] width 15 height 15
radio input "true"
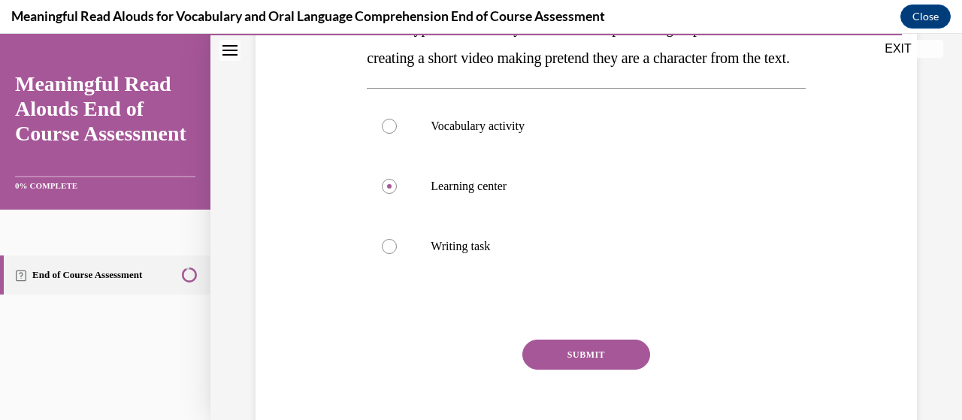
scroll to position [289, 0]
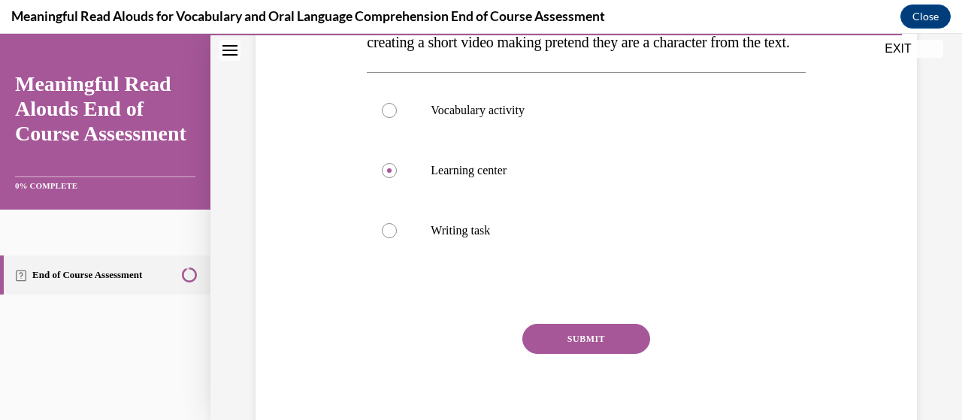
click at [573, 354] on button "SUBMIT" at bounding box center [586, 339] width 128 height 30
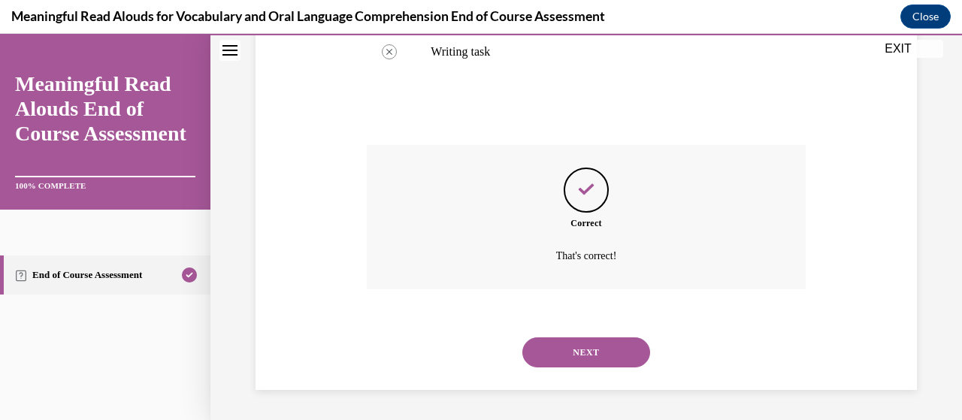
scroll to position [498, 0]
click at [576, 357] on button "NEXT" at bounding box center [586, 352] width 128 height 30
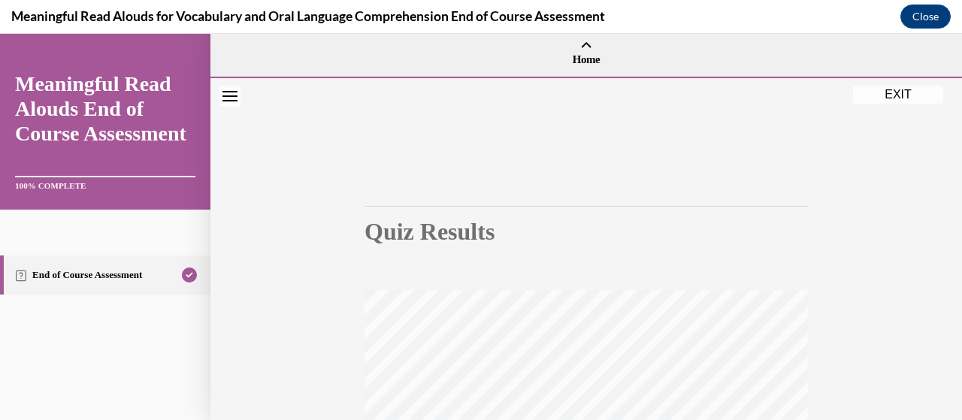
scroll to position [0, 0]
click at [908, 94] on button "EXIT" at bounding box center [898, 95] width 90 height 18
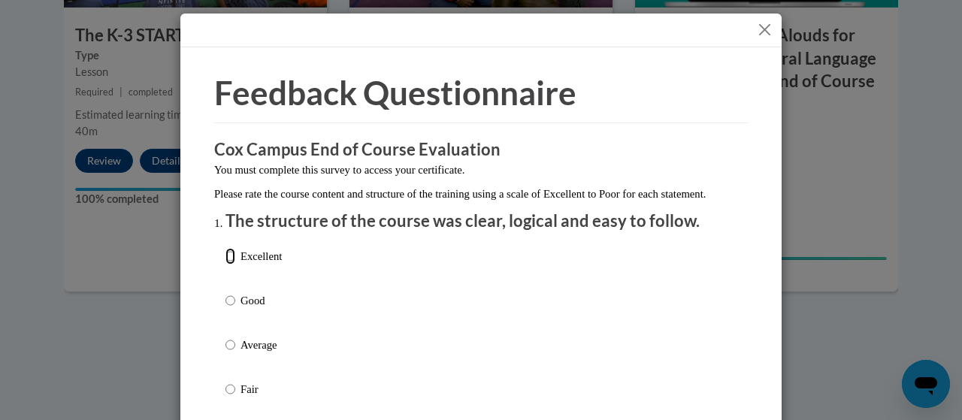
click at [225, 265] on input "Excellent" at bounding box center [230, 256] width 10 height 17
radio input "true"
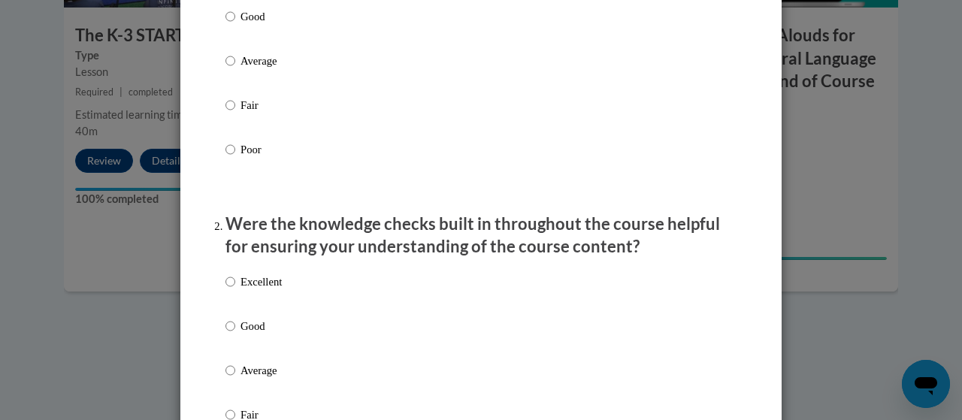
scroll to position [285, 0]
click at [227, 289] on input "Excellent" at bounding box center [230, 281] width 10 height 17
radio input "true"
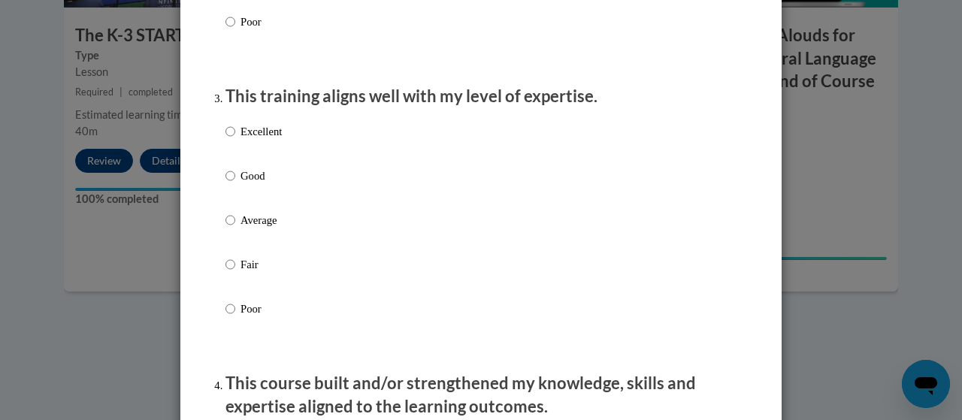
scroll to position [718, 0]
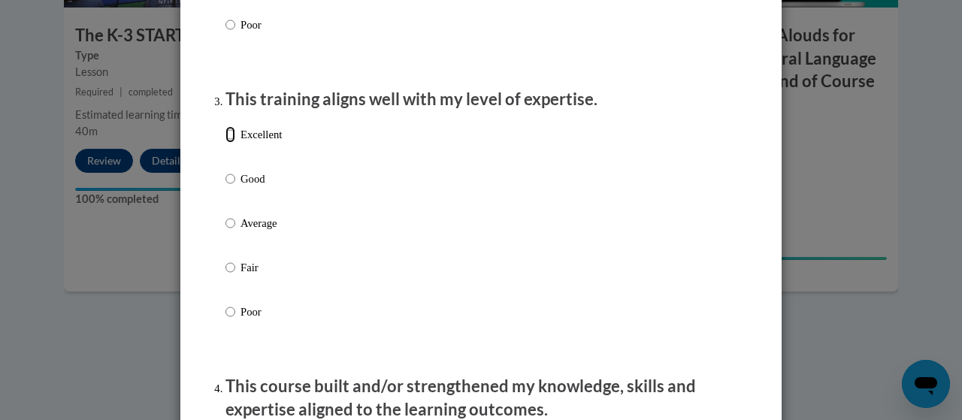
click at [225, 143] on input "Excellent" at bounding box center [230, 134] width 10 height 17
radio input "true"
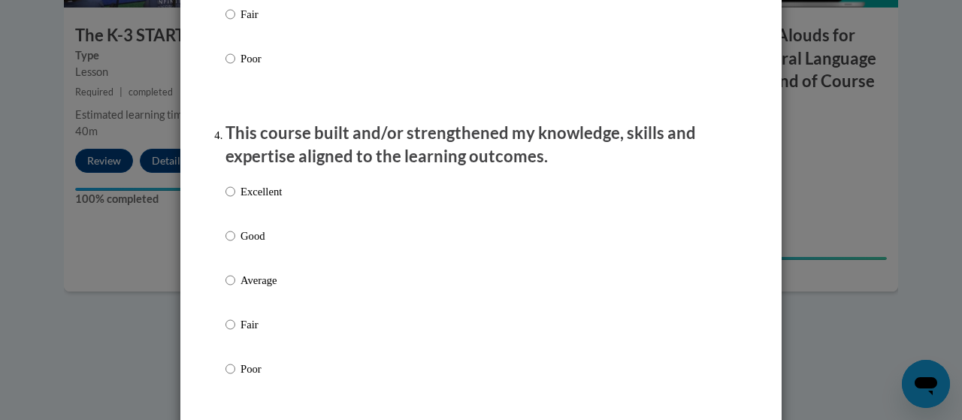
scroll to position [977, 0]
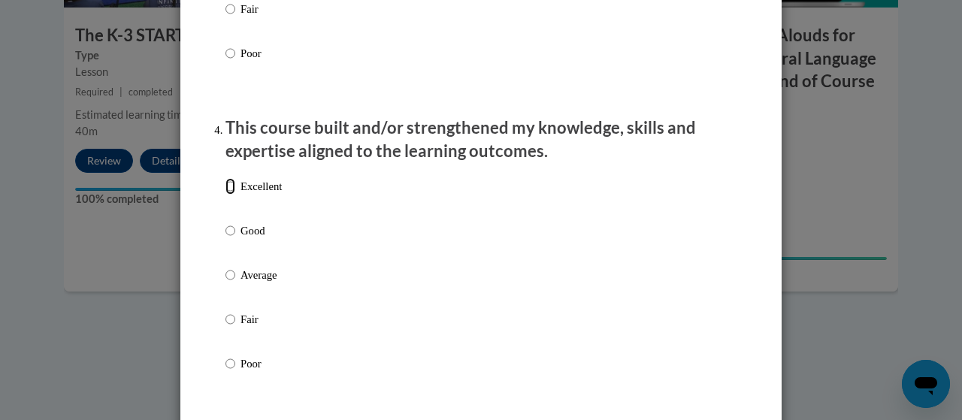
click at [225, 195] on input "Excellent" at bounding box center [230, 186] width 10 height 17
radio input "true"
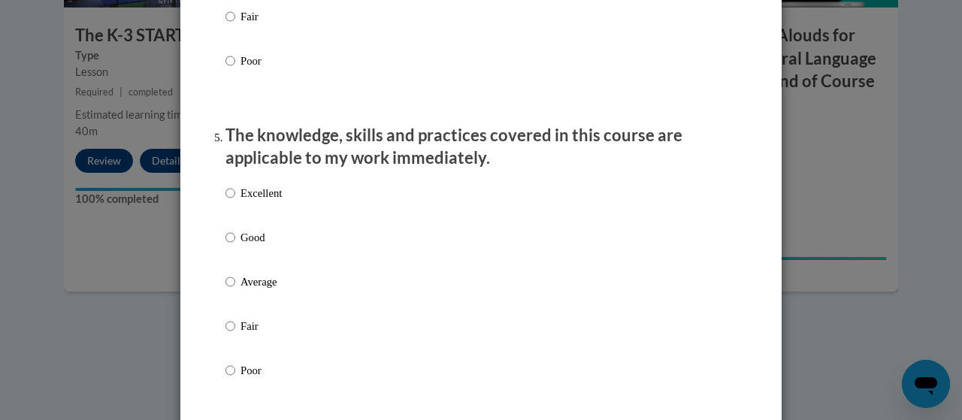
scroll to position [1284, 0]
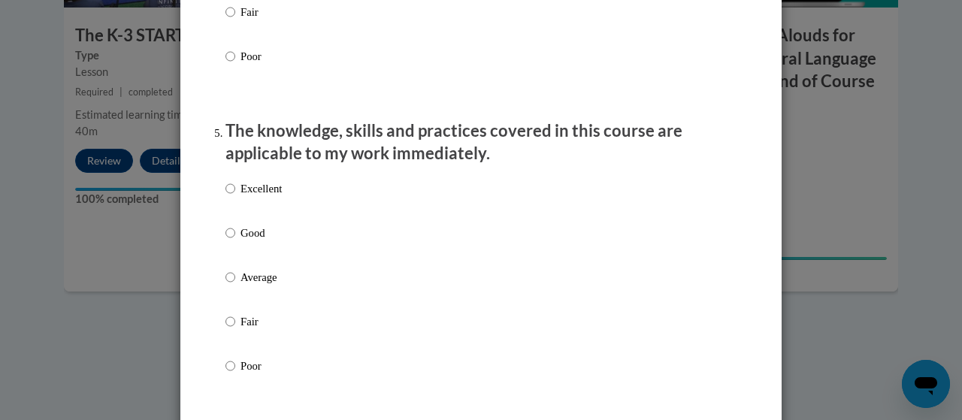
click at [229, 199] on label "Excellent" at bounding box center [253, 200] width 56 height 41
click at [229, 197] on input "Excellent" at bounding box center [230, 188] width 10 height 17
radio input "true"
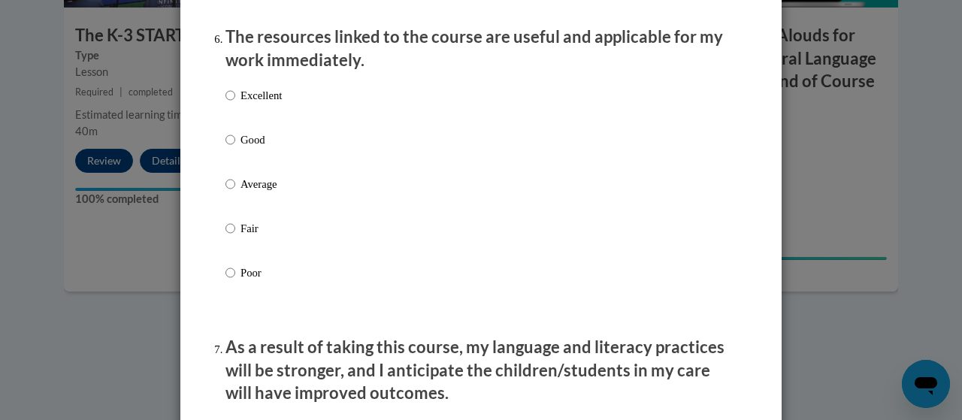
scroll to position [1689, 0]
click at [225, 103] on input "Excellent" at bounding box center [230, 94] width 10 height 17
radio input "true"
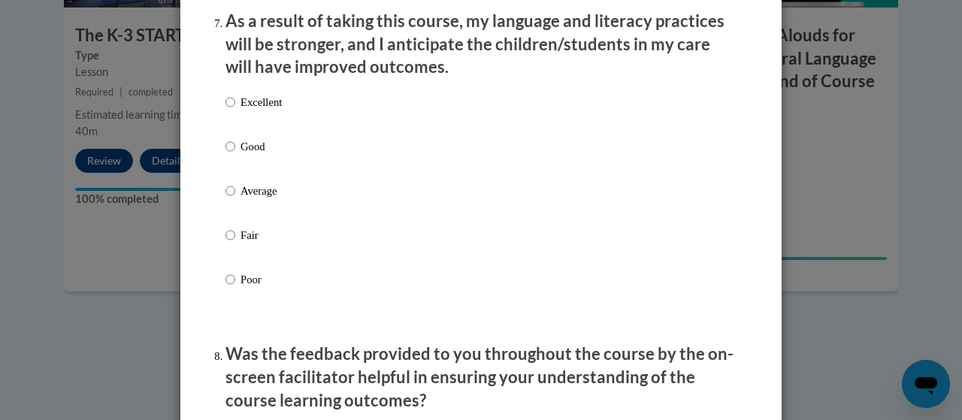
scroll to position [2015, 0]
click at [228, 110] on input "Excellent" at bounding box center [230, 101] width 10 height 17
radio input "true"
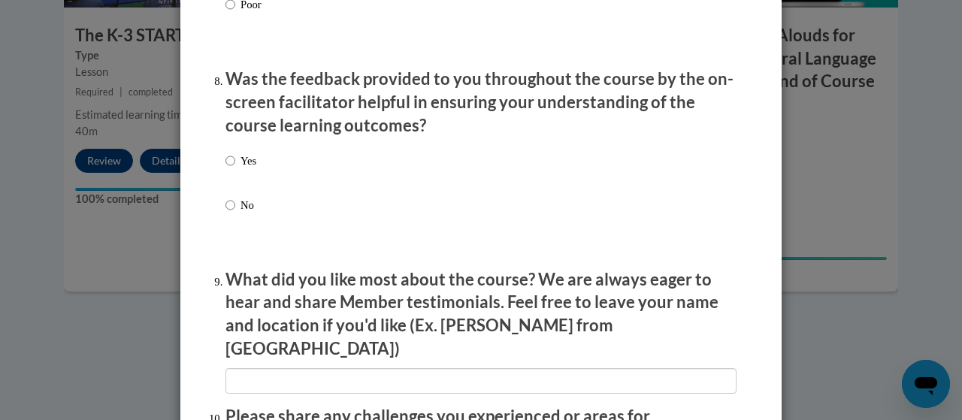
scroll to position [2290, 0]
click at [227, 168] on input "Yes" at bounding box center [230, 160] width 10 height 17
radio input "true"
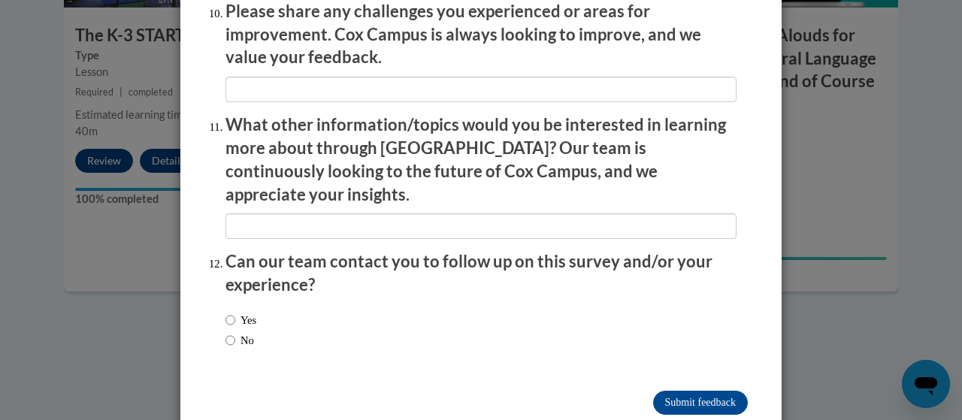
scroll to position [2705, 0]
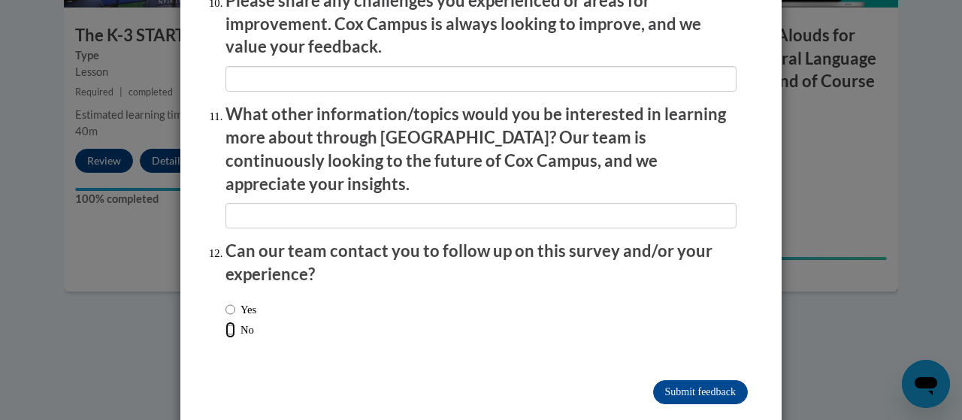
click at [225, 322] on input "No" at bounding box center [230, 330] width 10 height 17
radio input "true"
click at [679, 380] on input "Submit feedback" at bounding box center [700, 392] width 95 height 24
